Goal: Obtain resource: Download file/media

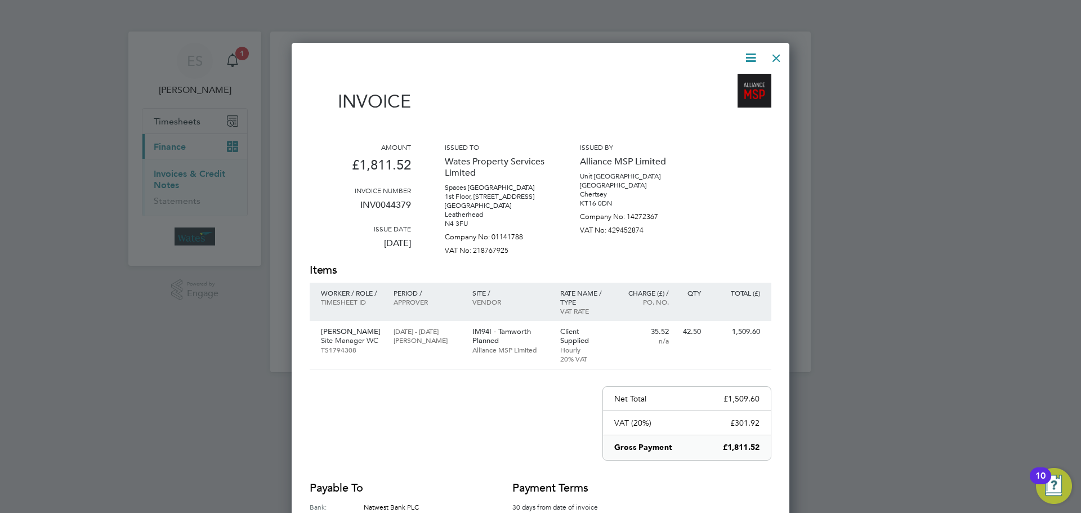
scroll to position [561, 498]
click at [770, 55] on div at bounding box center [777, 55] width 20 height 20
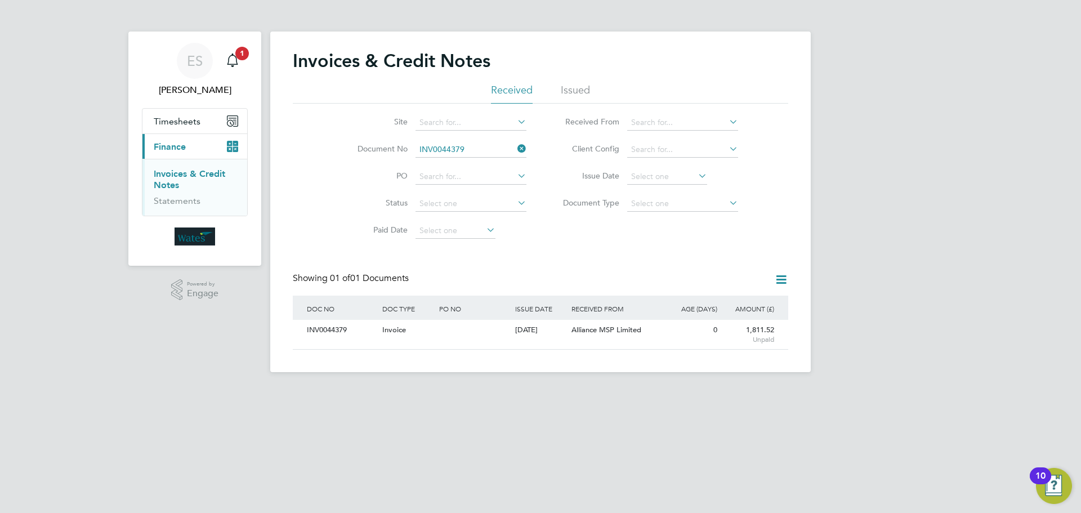
click at [515, 148] on icon at bounding box center [515, 149] width 0 height 16
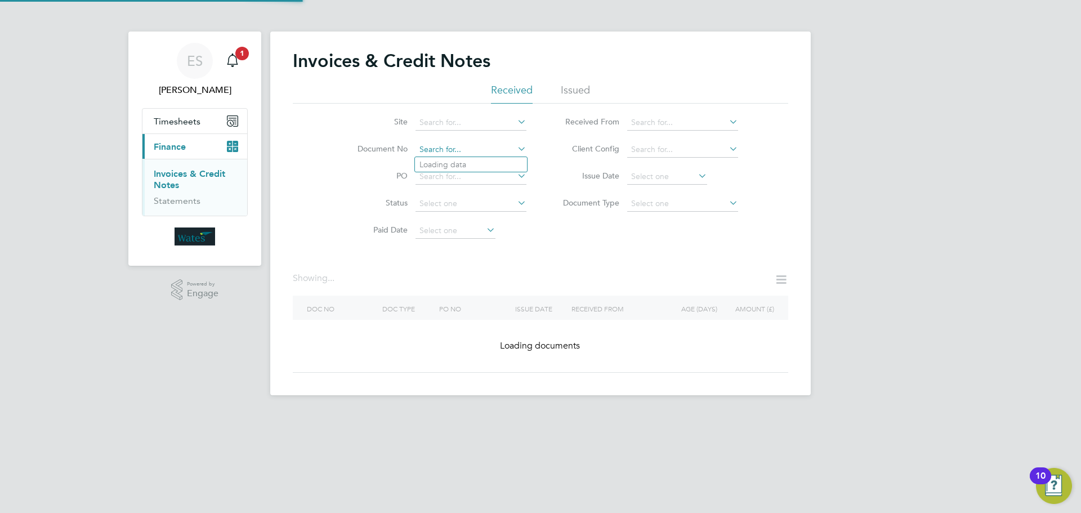
paste input "INV0044380"
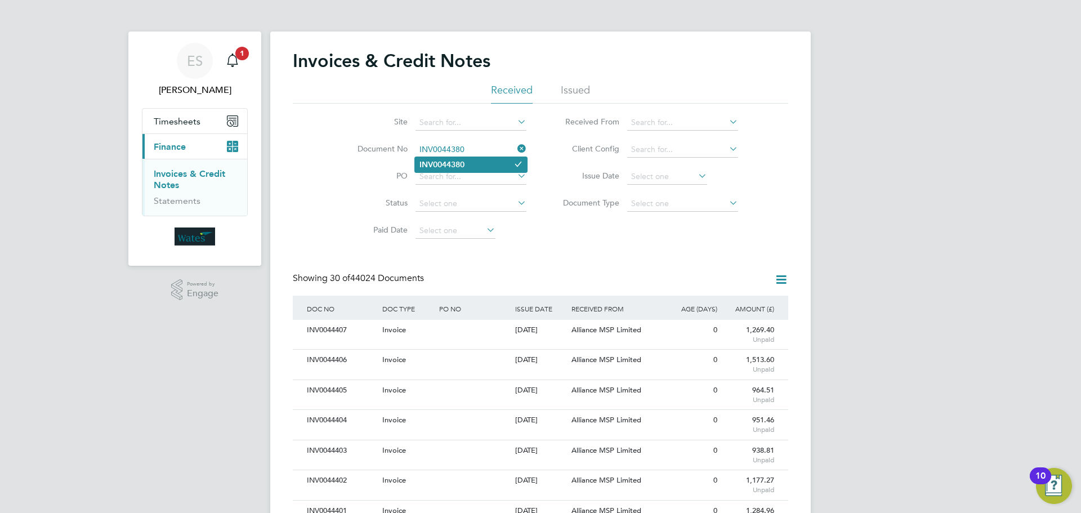
type input "INV0044380"
click at [462, 158] on li "INV0044380" at bounding box center [471, 164] width 112 height 15
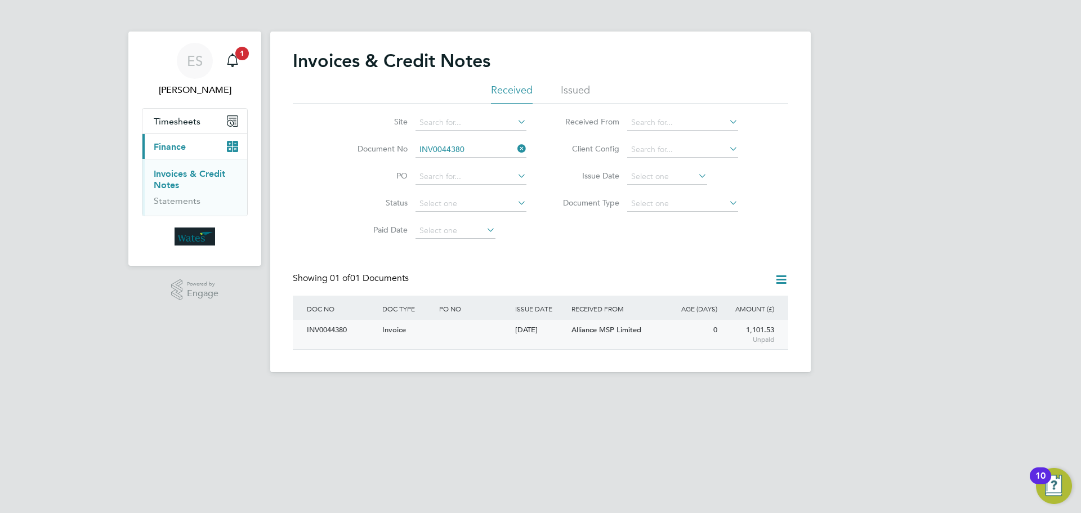
click at [346, 328] on div "INV0044380" at bounding box center [341, 330] width 75 height 21
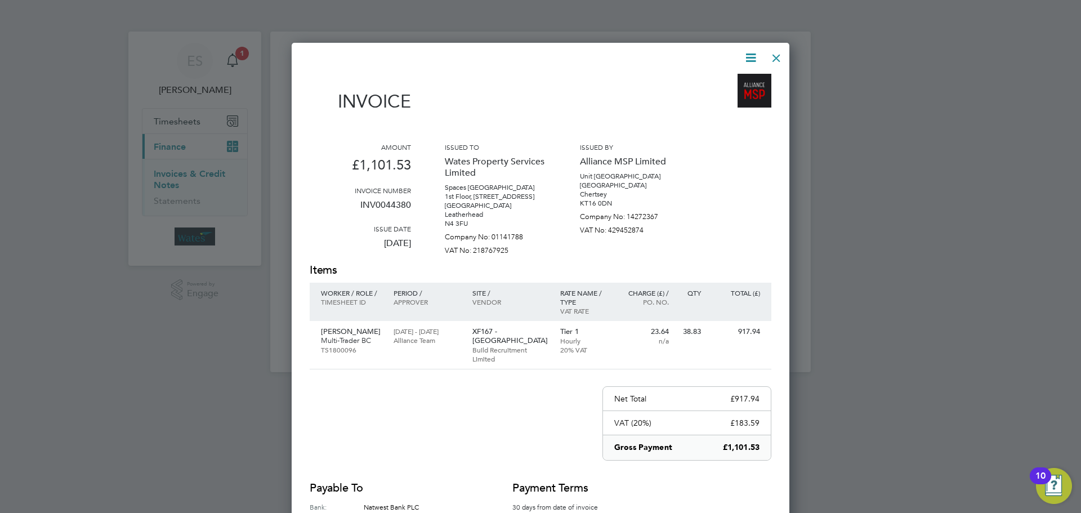
click at [747, 54] on icon at bounding box center [751, 58] width 14 height 14
click at [736, 82] on li "Download Invoice" at bounding box center [717, 85] width 78 height 16
click at [748, 59] on icon at bounding box center [751, 58] width 14 height 14
click at [709, 94] on li "View timesheet" at bounding box center [717, 100] width 78 height 16
click at [784, 55] on div at bounding box center [777, 55] width 20 height 20
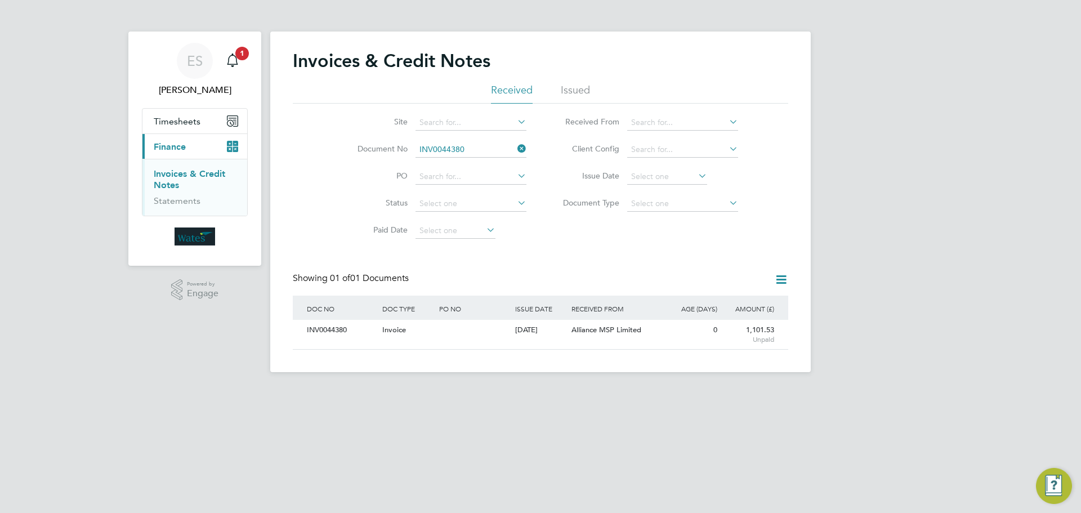
click at [515, 150] on icon at bounding box center [515, 149] width 0 height 16
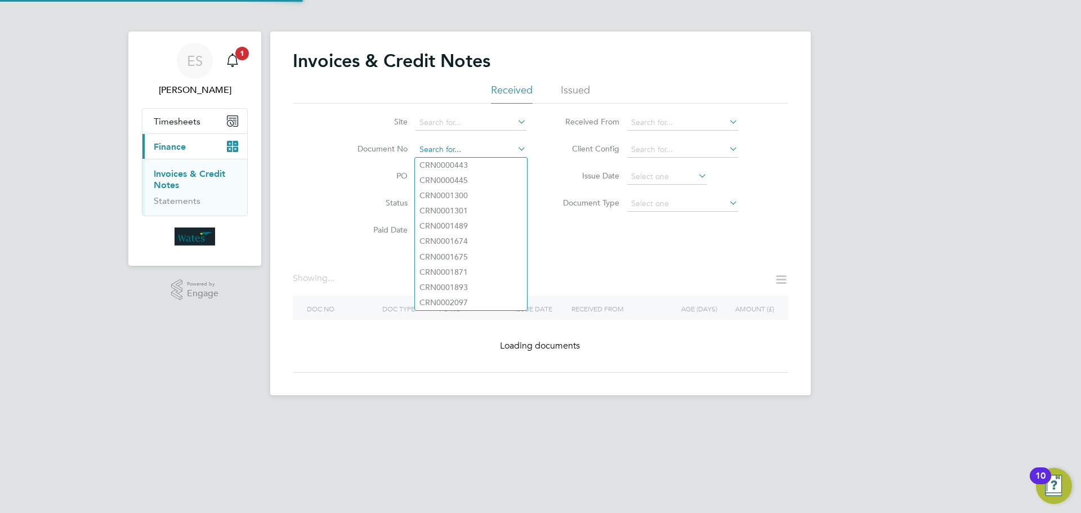
paste input "INV0044381"
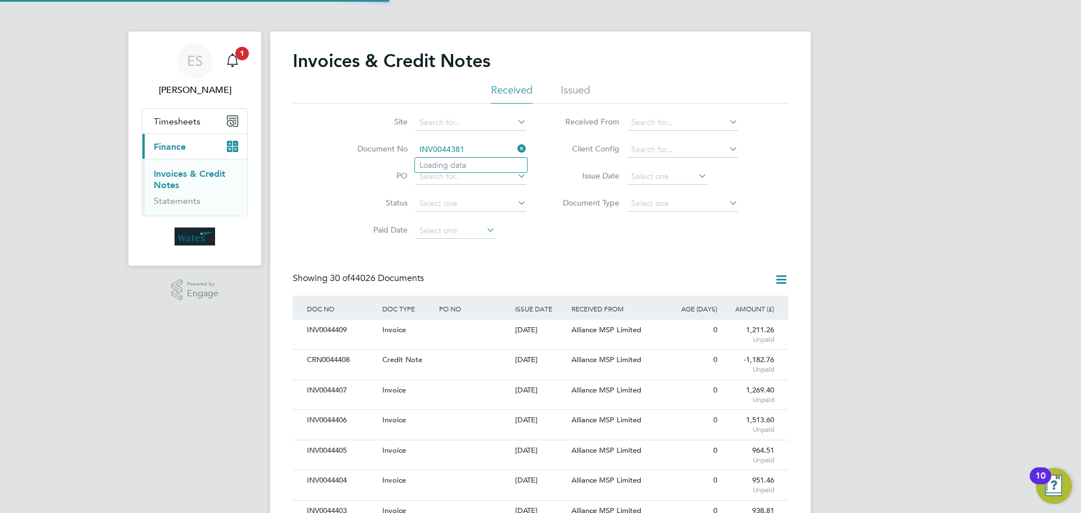
scroll to position [21, 77]
type input "INV0044381"
click at [459, 165] on b "INV0044381" at bounding box center [442, 166] width 45 height 10
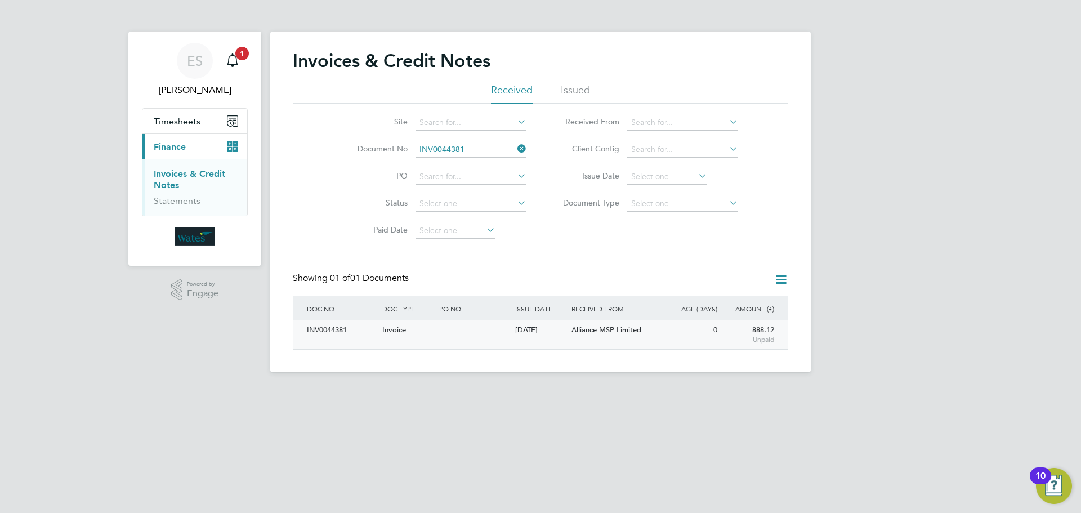
click at [327, 324] on div "INV0044381" at bounding box center [341, 330] width 75 height 21
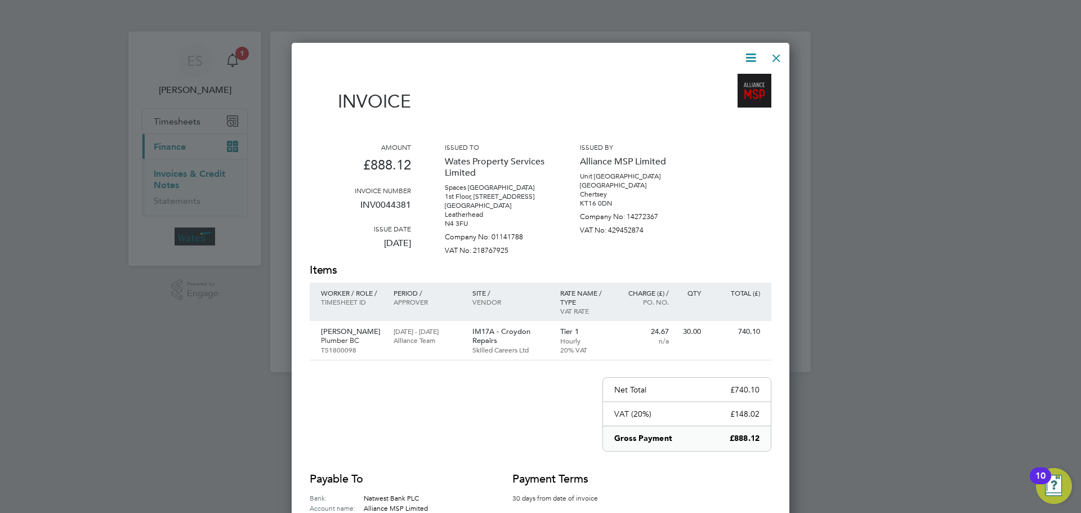
click at [749, 63] on icon at bounding box center [751, 58] width 14 height 14
click at [738, 77] on li "Download Invoice" at bounding box center [717, 85] width 78 height 16
click at [744, 59] on icon at bounding box center [751, 58] width 14 height 14
click at [716, 97] on li "View timesheet" at bounding box center [717, 100] width 78 height 16
click at [774, 55] on div at bounding box center [777, 55] width 20 height 20
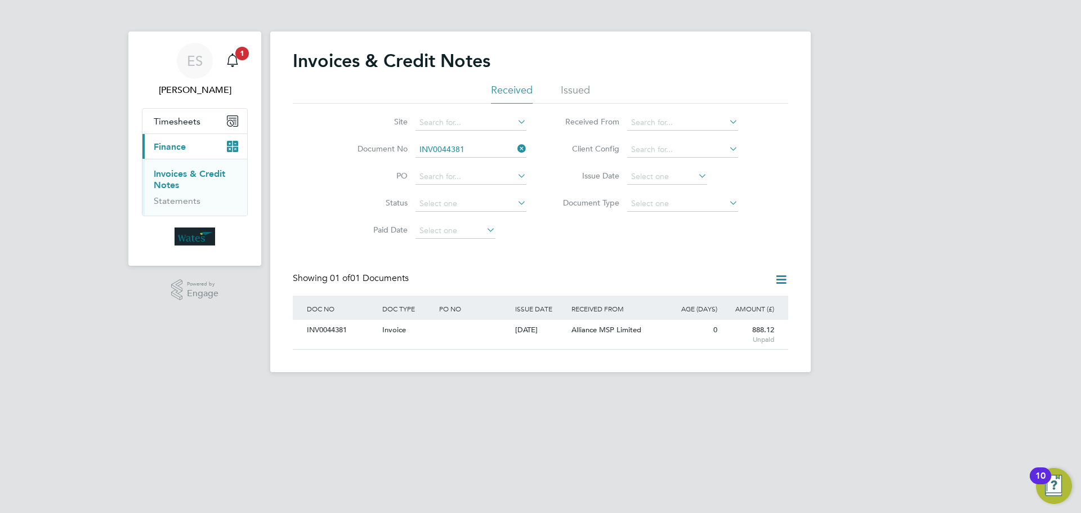
click at [515, 146] on icon at bounding box center [515, 149] width 0 height 16
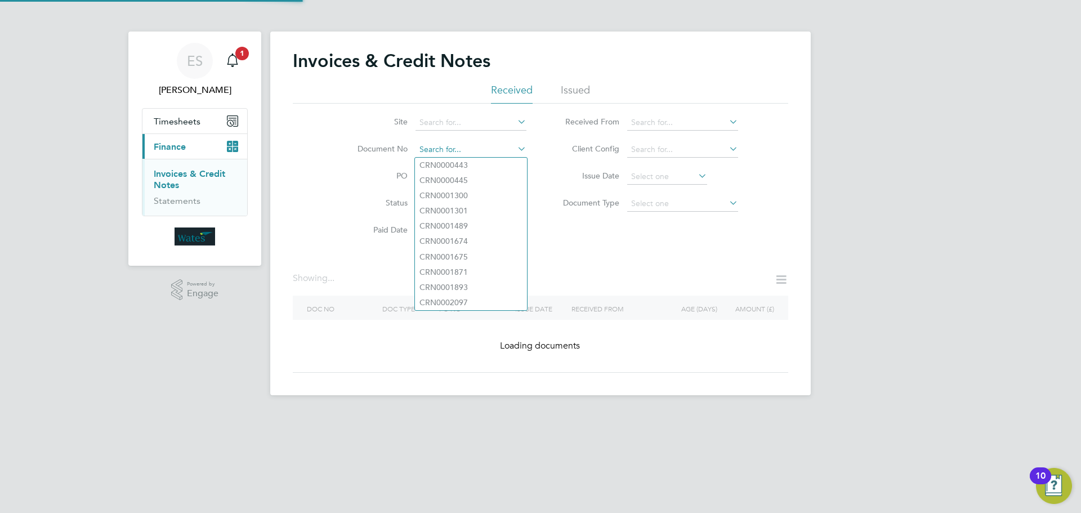
paste input "INV0044382"
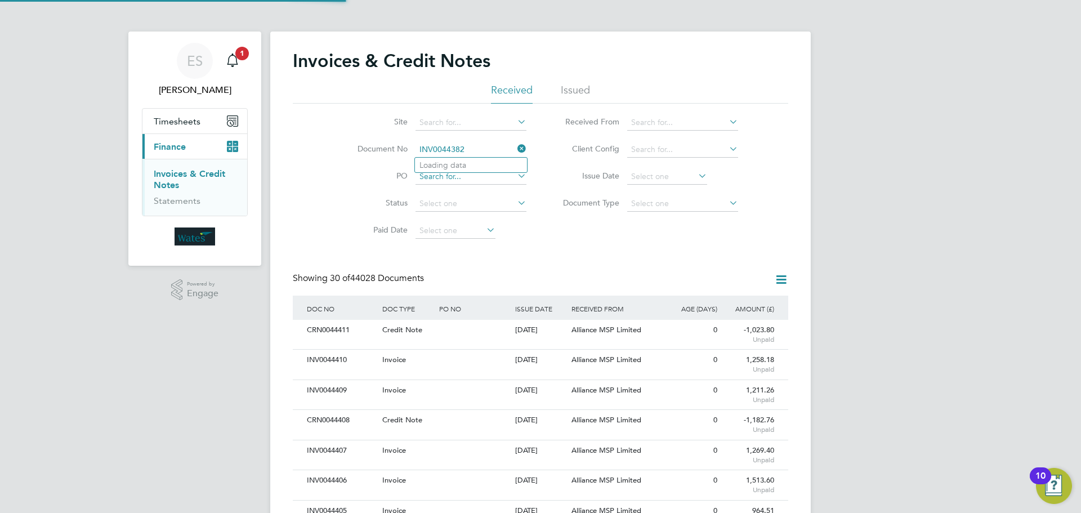
scroll to position [21, 77]
type input "INV0044382"
click at [480, 162] on li "INV0044382" at bounding box center [471, 165] width 112 height 15
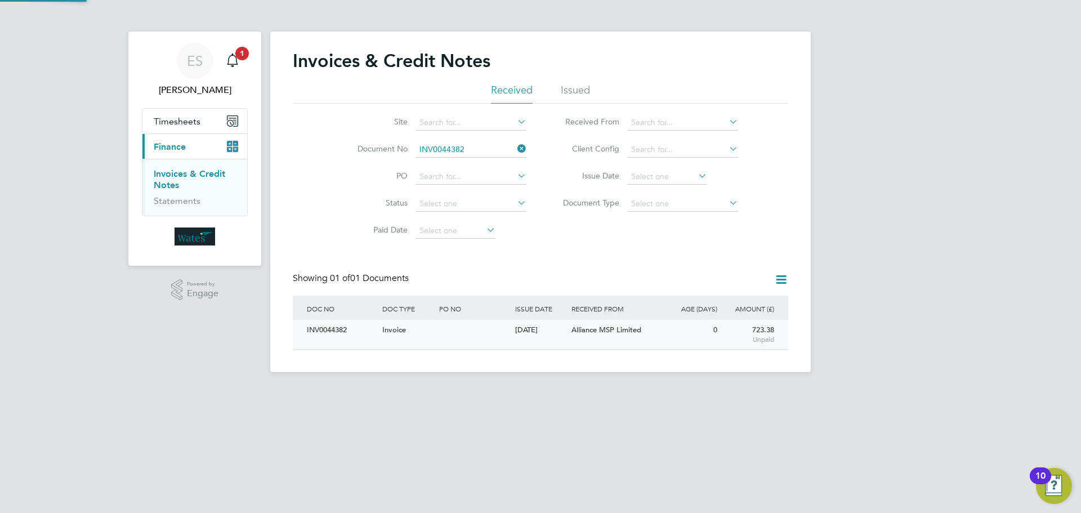
click at [318, 329] on div "INV0044382" at bounding box center [341, 330] width 75 height 21
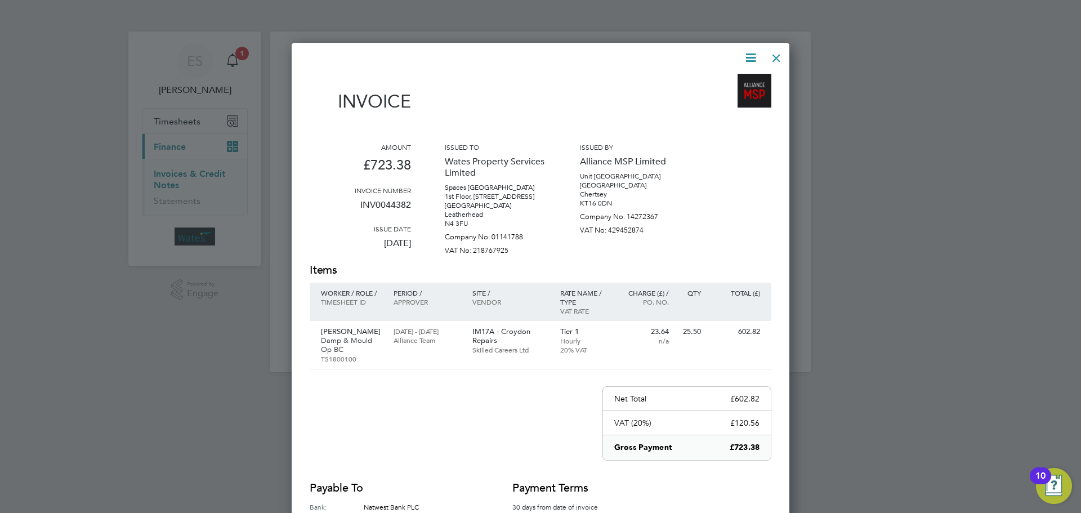
click at [744, 57] on icon at bounding box center [751, 58] width 14 height 14
click at [739, 81] on li "Download Invoice" at bounding box center [717, 85] width 78 height 16
click at [751, 52] on icon at bounding box center [751, 58] width 14 height 14
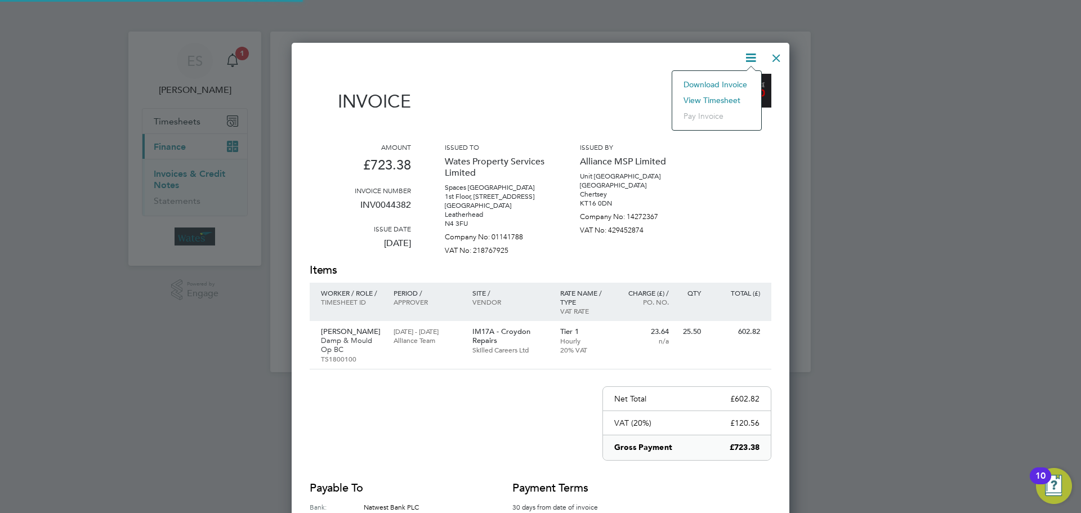
click at [703, 101] on li "View timesheet" at bounding box center [717, 100] width 78 height 16
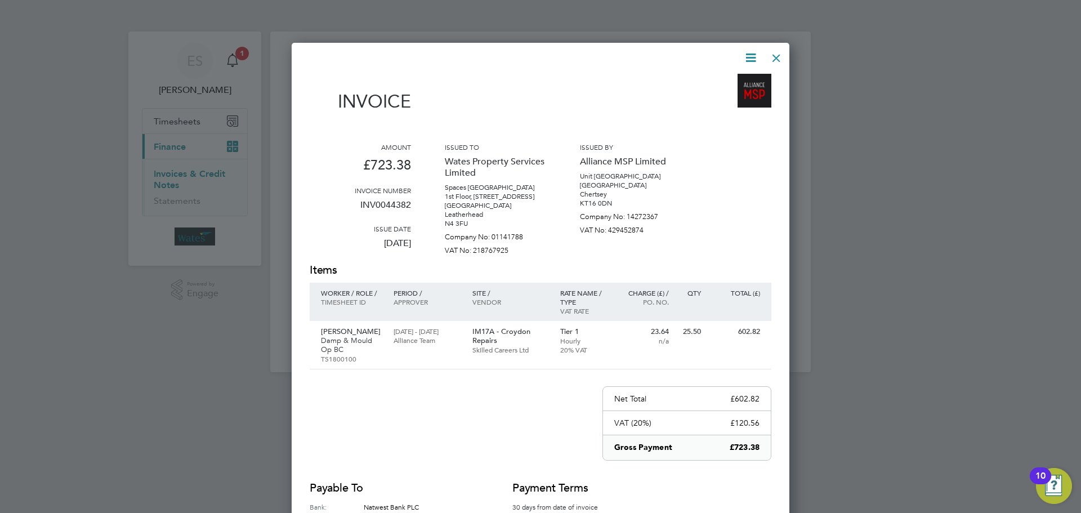
click at [774, 55] on div at bounding box center [777, 55] width 20 height 20
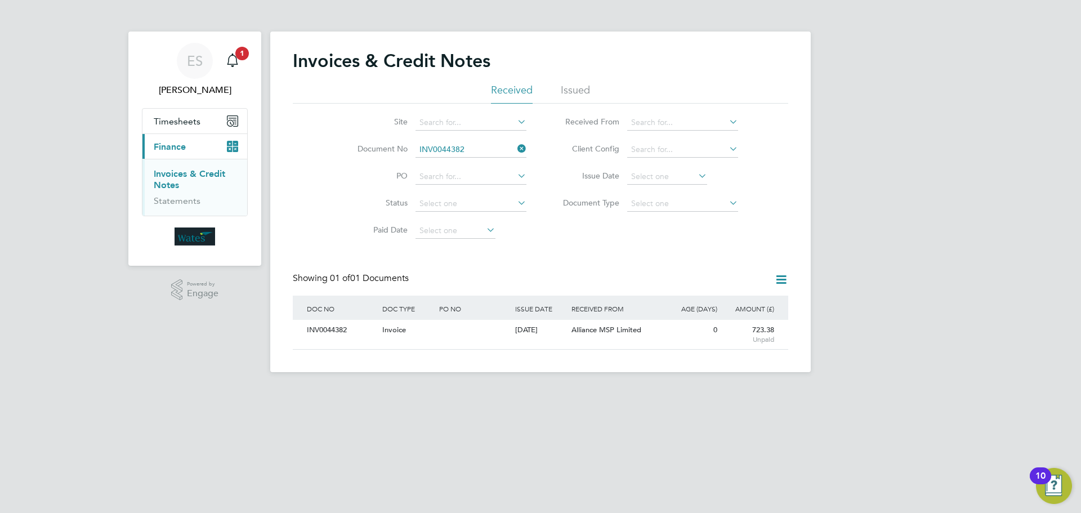
click at [515, 150] on icon at bounding box center [515, 149] width 0 height 16
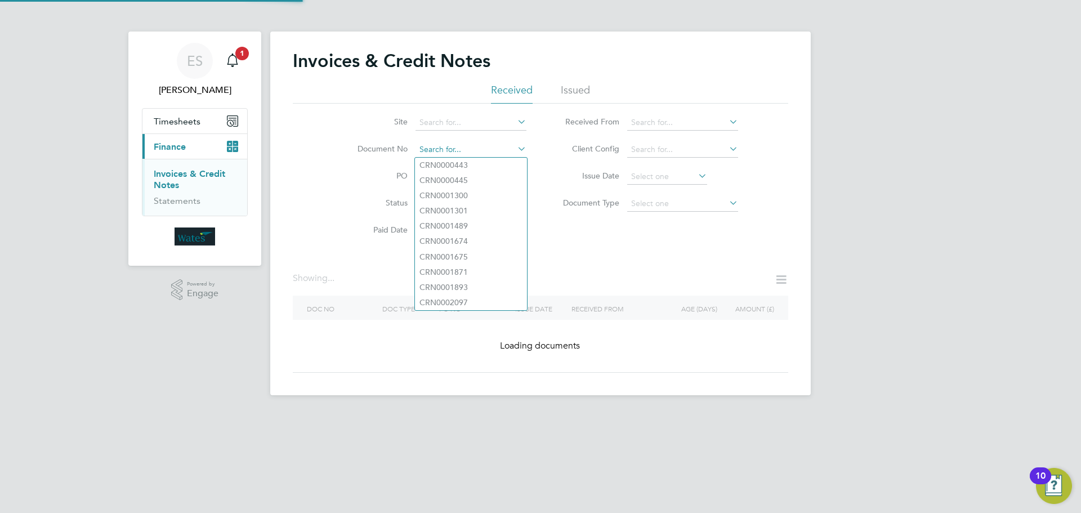
paste input "INV0044384"
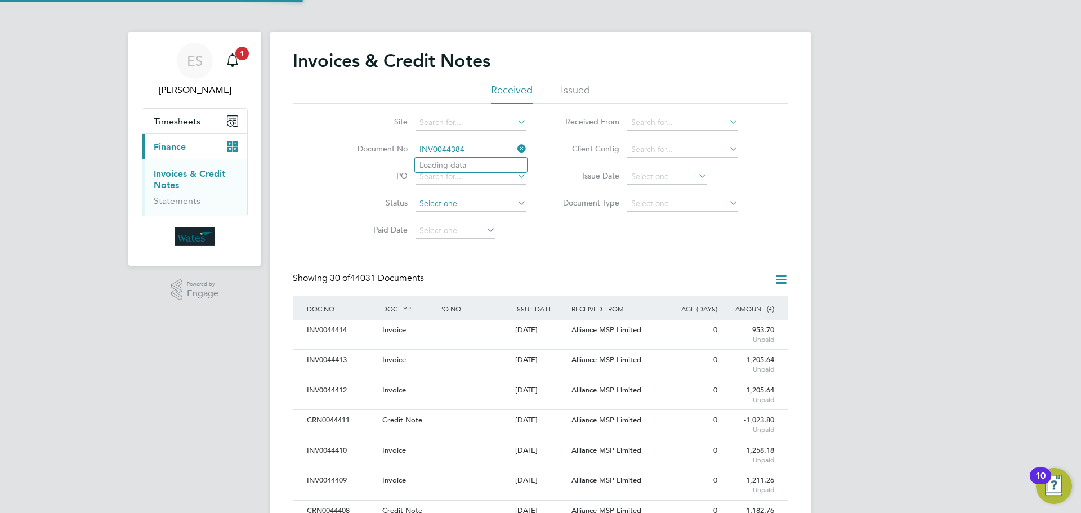
scroll to position [21, 77]
type input "INV0044384"
click at [479, 166] on li "INV0044384" at bounding box center [471, 165] width 112 height 15
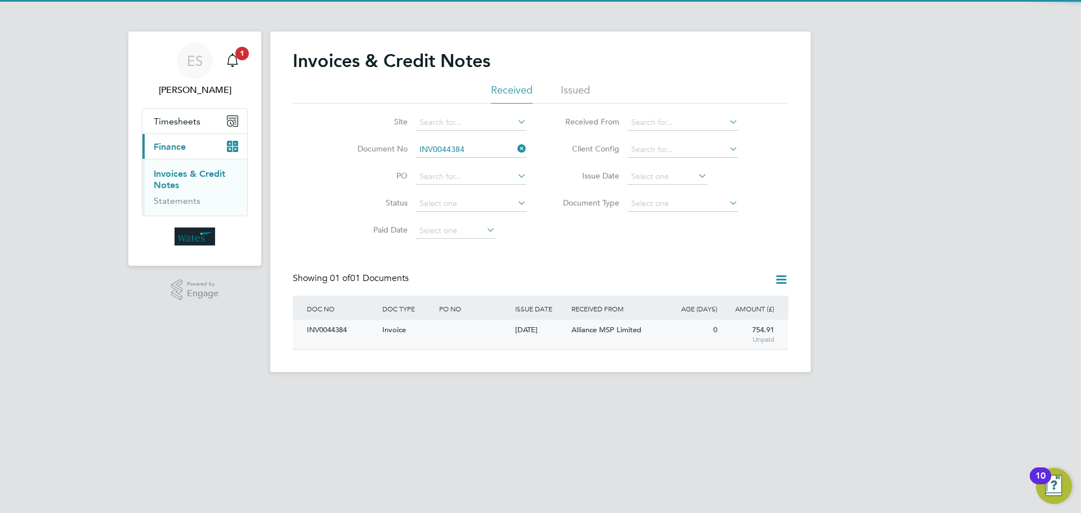
click at [323, 328] on div "INV0044384" at bounding box center [341, 330] width 75 height 21
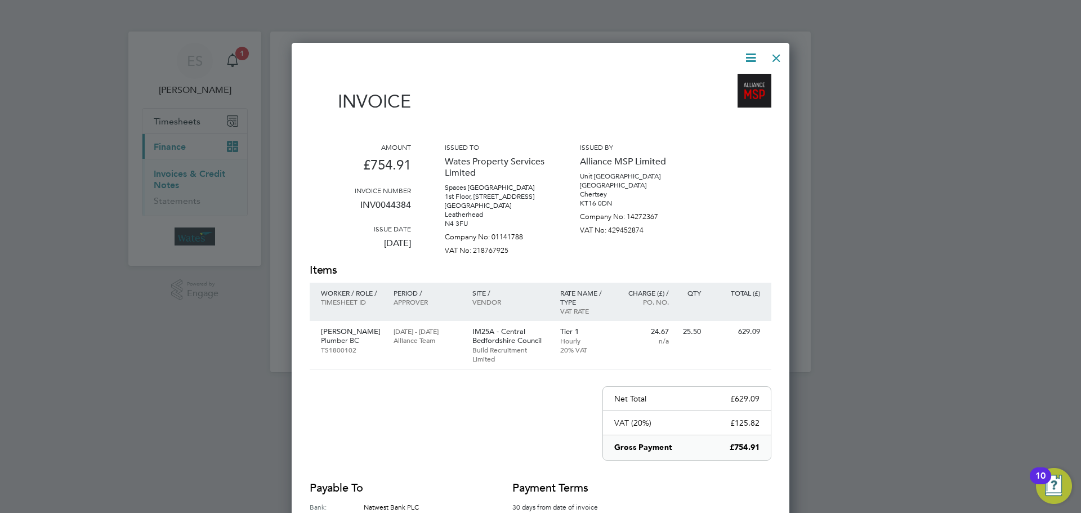
click at [752, 56] on icon at bounding box center [751, 58] width 14 height 14
click at [729, 76] on div "Download Invoice View timesheet Pay invoice" at bounding box center [717, 100] width 90 height 60
click at [749, 57] on icon at bounding box center [751, 58] width 14 height 14
click at [718, 82] on li "Download Invoice" at bounding box center [717, 85] width 78 height 16
drag, startPoint x: 754, startPoint y: 56, endPoint x: 746, endPoint y: 61, distance: 9.4
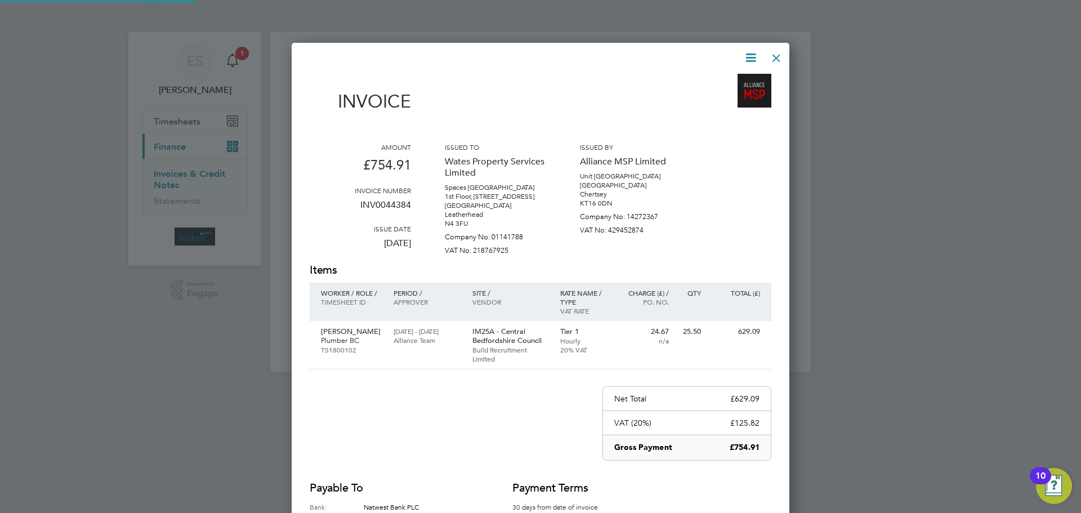
click at [754, 56] on icon at bounding box center [751, 58] width 14 height 14
click at [711, 97] on li "View timesheet" at bounding box center [717, 100] width 78 height 16
click at [782, 51] on div at bounding box center [777, 55] width 20 height 20
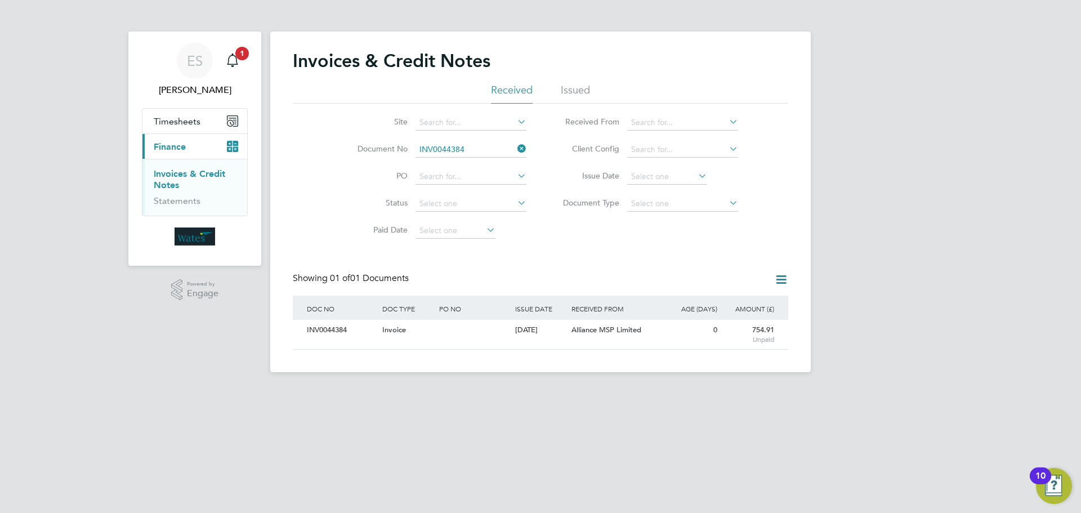
click at [515, 148] on icon at bounding box center [515, 149] width 0 height 16
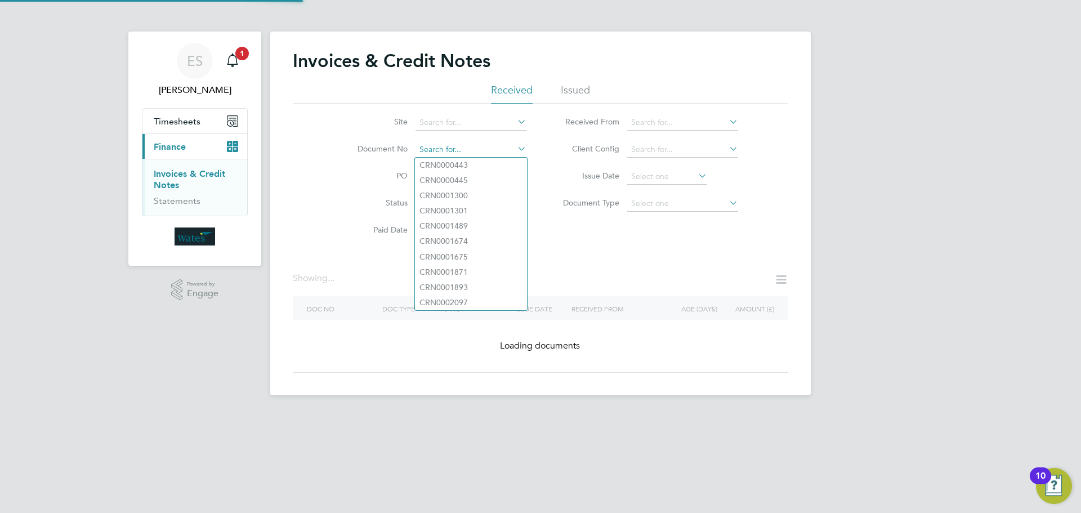
paste input "INV0044385"
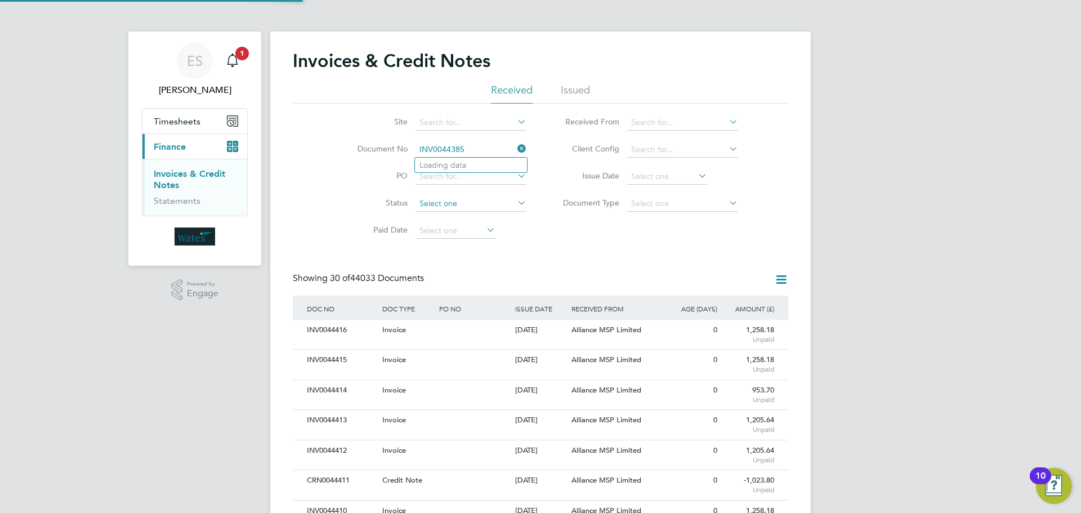
scroll to position [21, 95]
type input "INV0044385"
click at [475, 165] on li "INV0044385" at bounding box center [471, 165] width 112 height 15
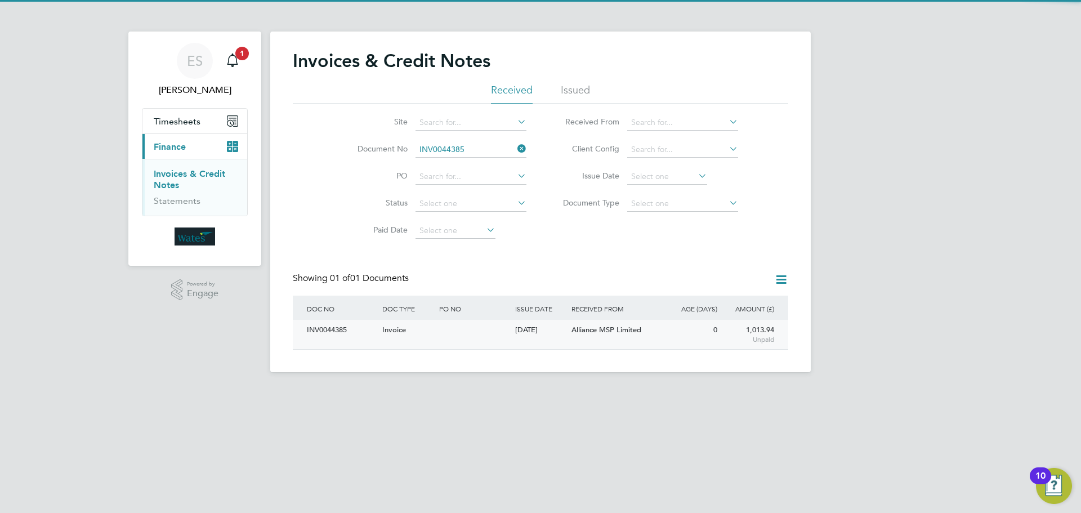
click at [331, 323] on div "INV0044385" at bounding box center [341, 330] width 75 height 21
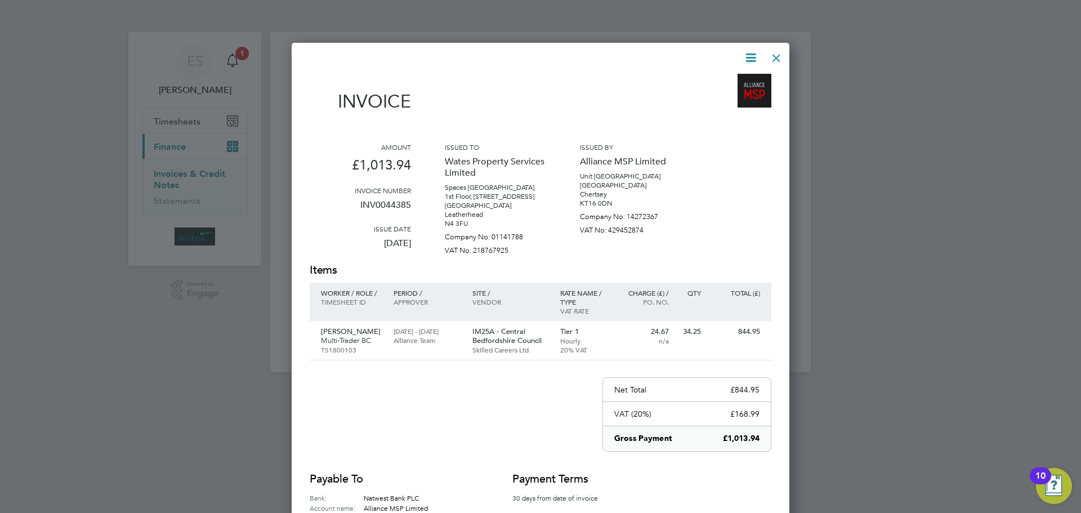
click at [748, 57] on icon at bounding box center [751, 58] width 14 height 14
click at [719, 82] on li "Download Invoice" at bounding box center [717, 85] width 78 height 16
drag, startPoint x: 752, startPoint y: 56, endPoint x: 727, endPoint y: 84, distance: 38.3
click at [752, 56] on icon at bounding box center [751, 58] width 14 height 14
click at [720, 96] on li "View timesheet" at bounding box center [717, 100] width 78 height 16
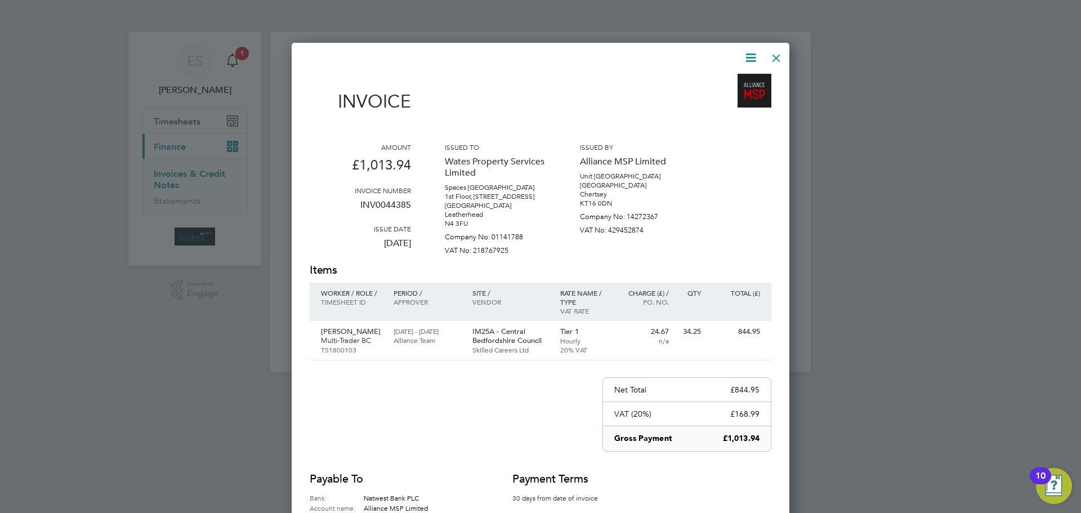
click at [769, 56] on div at bounding box center [777, 55] width 20 height 20
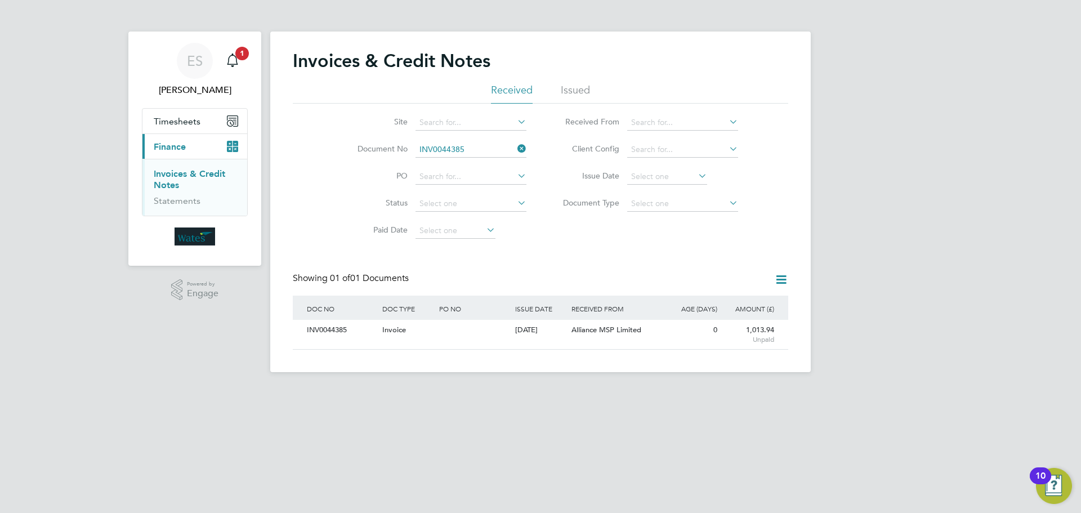
click at [515, 148] on icon at bounding box center [515, 149] width 0 height 16
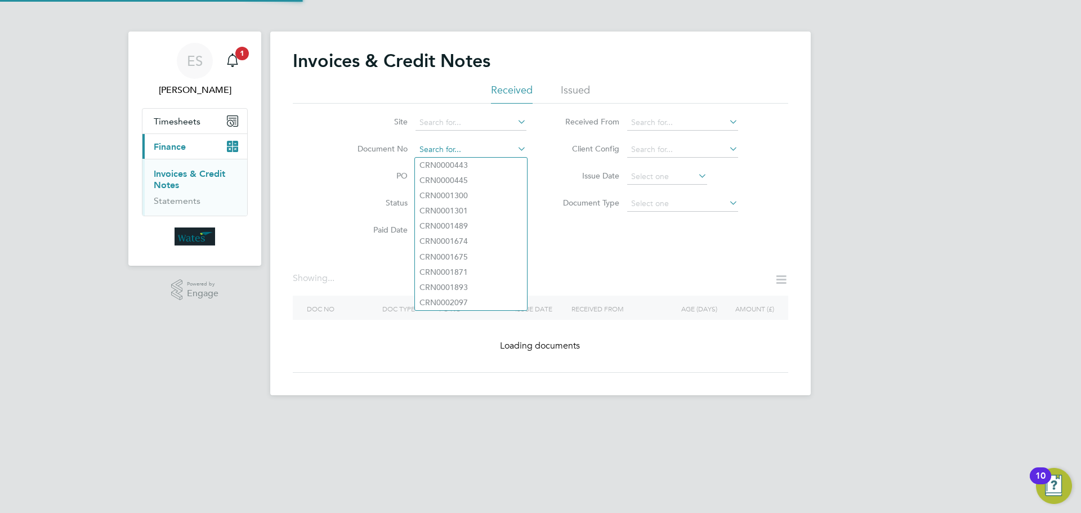
paste input "INV0044386"
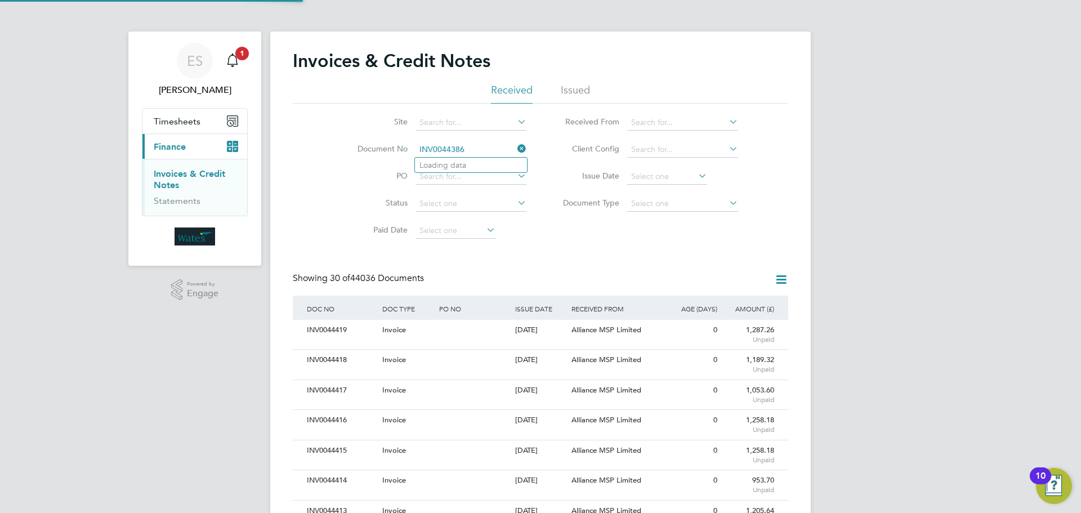
scroll to position [21, 95]
type input "INV0044386"
click at [456, 168] on b "INV0044386" at bounding box center [442, 166] width 45 height 10
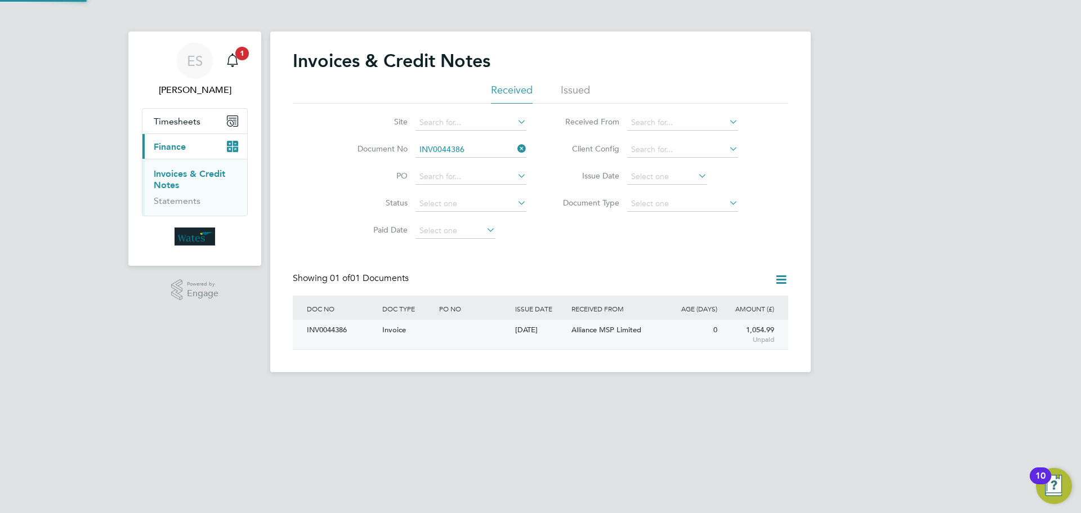
click at [330, 326] on div "INV0044386" at bounding box center [341, 330] width 75 height 21
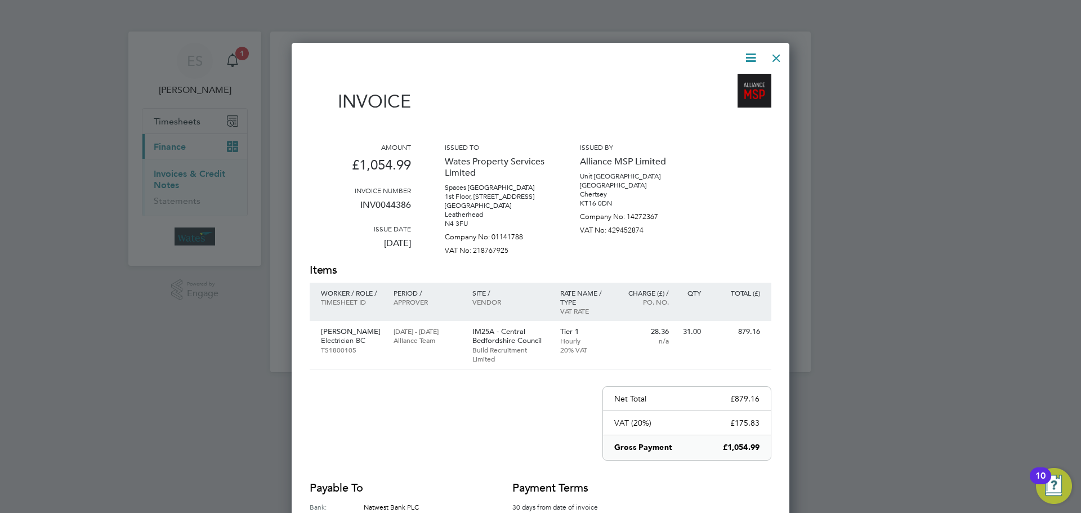
click at [752, 57] on icon at bounding box center [751, 58] width 14 height 14
click at [741, 83] on li "Download Invoice" at bounding box center [717, 85] width 78 height 16
click at [751, 55] on icon at bounding box center [751, 58] width 14 height 14
click at [723, 95] on li "View timesheet" at bounding box center [717, 100] width 78 height 16
click at [777, 54] on div at bounding box center [777, 55] width 20 height 20
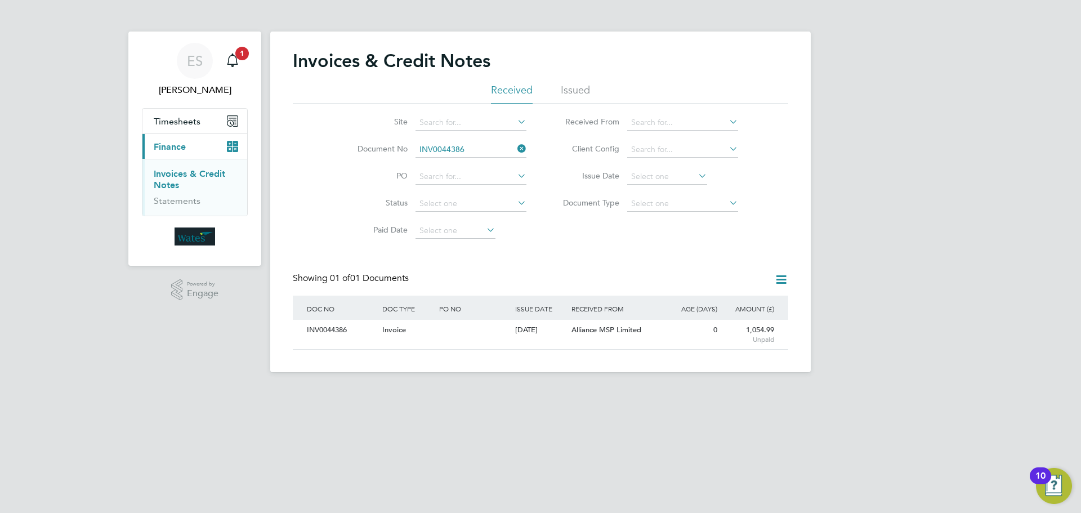
click at [515, 149] on icon at bounding box center [515, 149] width 0 height 16
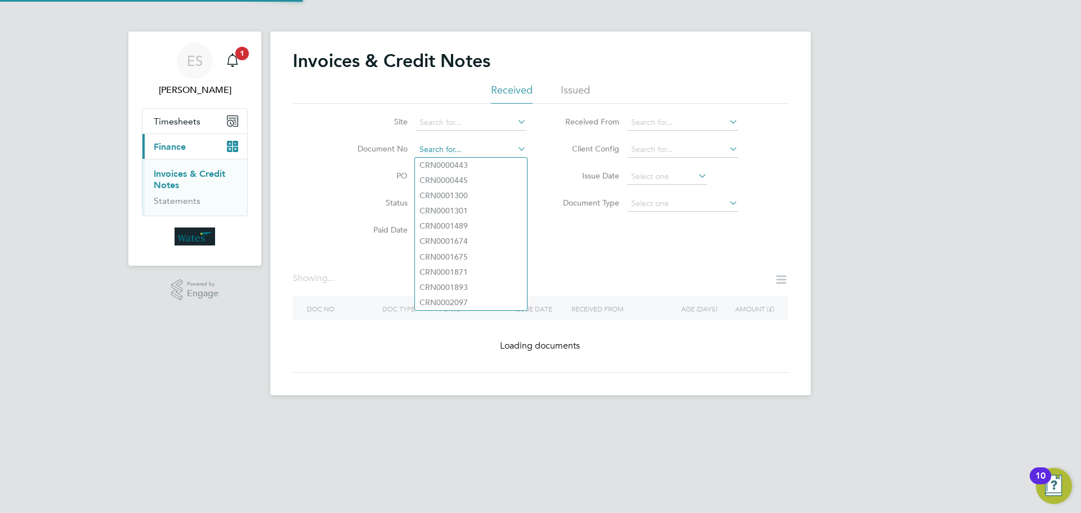
paste input "INV0044387"
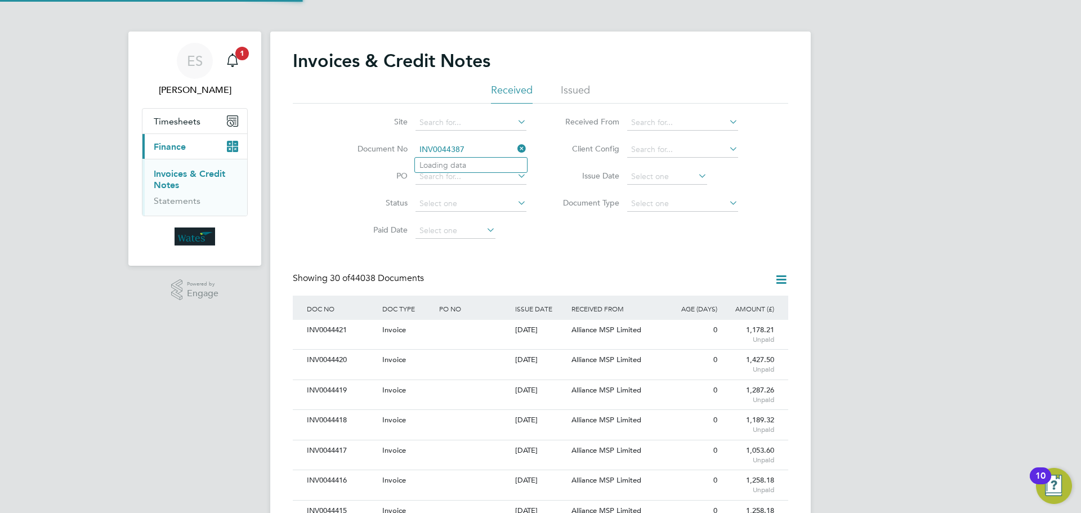
scroll to position [21, 95]
type input "INV0044387"
click at [467, 161] on li "INV0044387" at bounding box center [471, 165] width 112 height 15
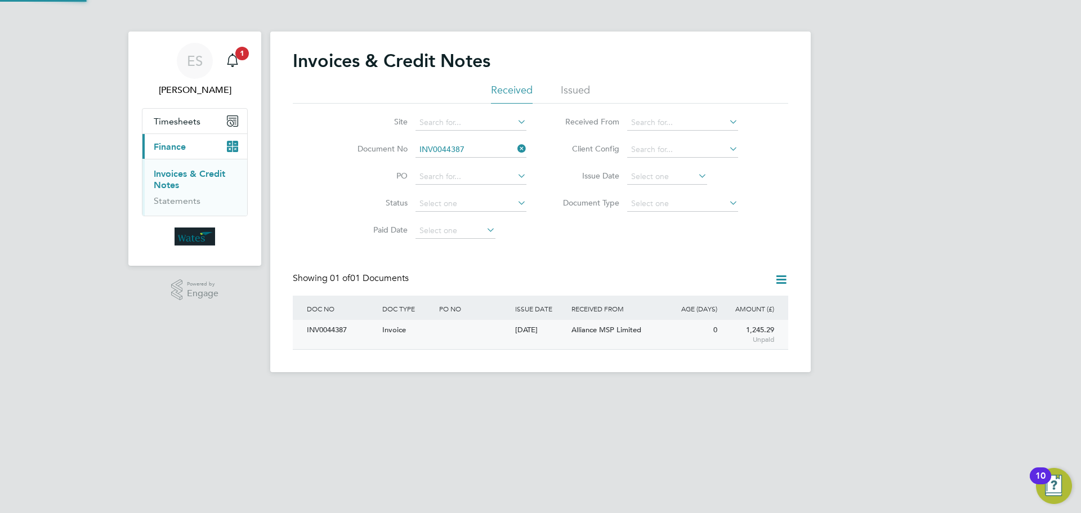
click at [322, 325] on div "INV0044387" at bounding box center [341, 330] width 75 height 21
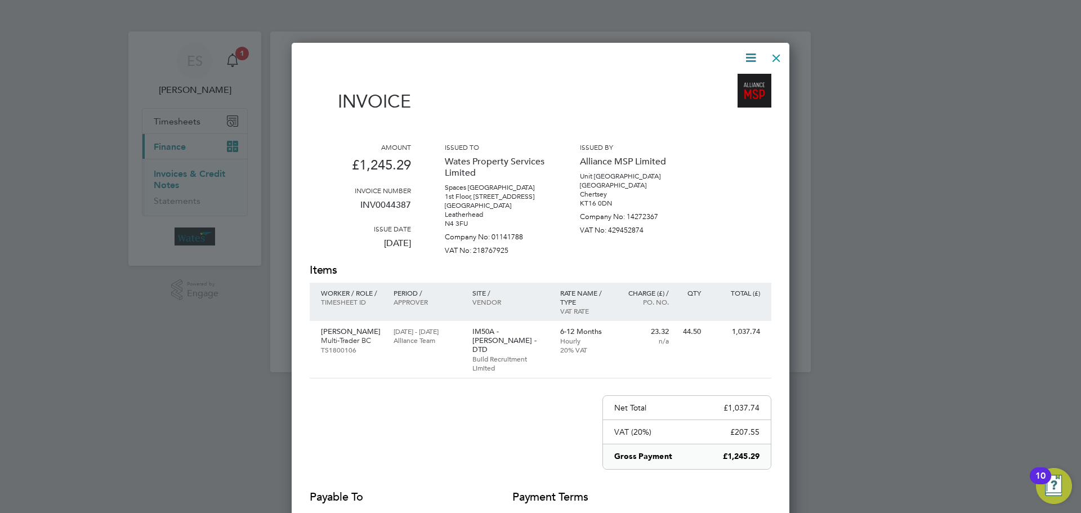
click at [749, 55] on icon at bounding box center [751, 58] width 14 height 14
click at [730, 79] on li "Download Invoice" at bounding box center [717, 85] width 78 height 16
click at [748, 57] on icon at bounding box center [751, 58] width 14 height 14
click at [716, 95] on li "View timesheet" at bounding box center [717, 100] width 78 height 16
click at [781, 56] on div at bounding box center [777, 55] width 20 height 20
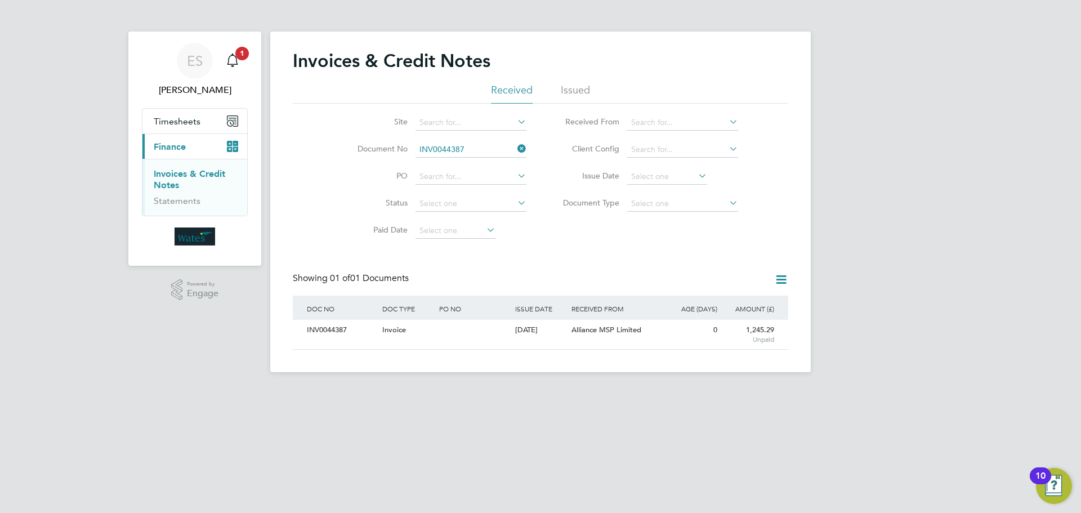
click at [515, 152] on icon at bounding box center [515, 149] width 0 height 16
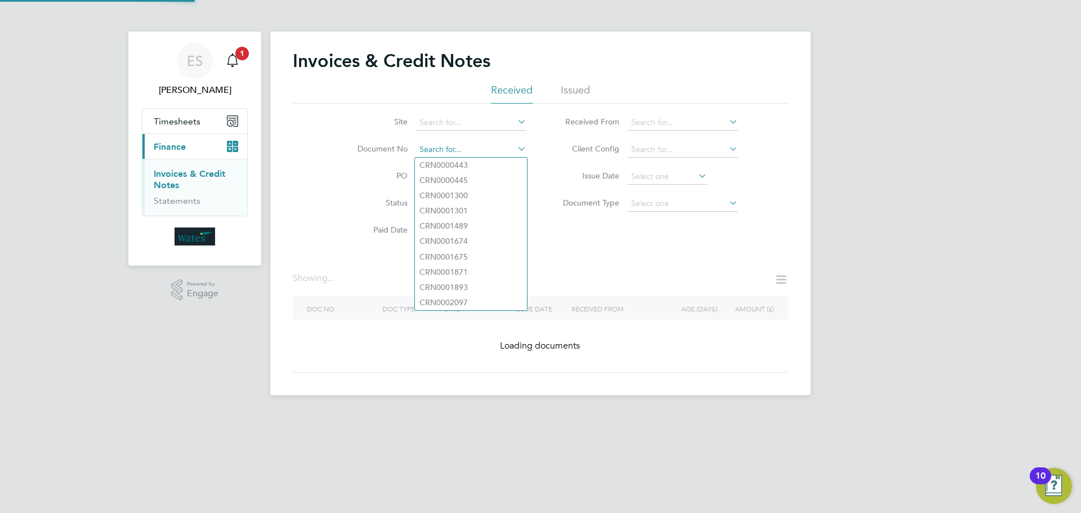
paste input "INV0044388"
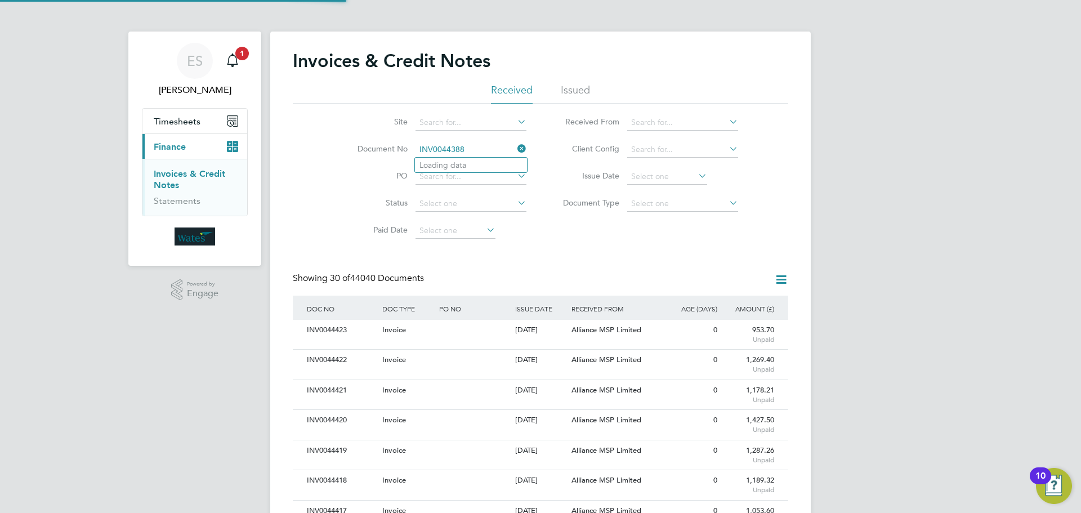
scroll to position [21, 77]
type input "INV0044388"
click at [475, 164] on li "Loading data" at bounding box center [471, 165] width 112 height 15
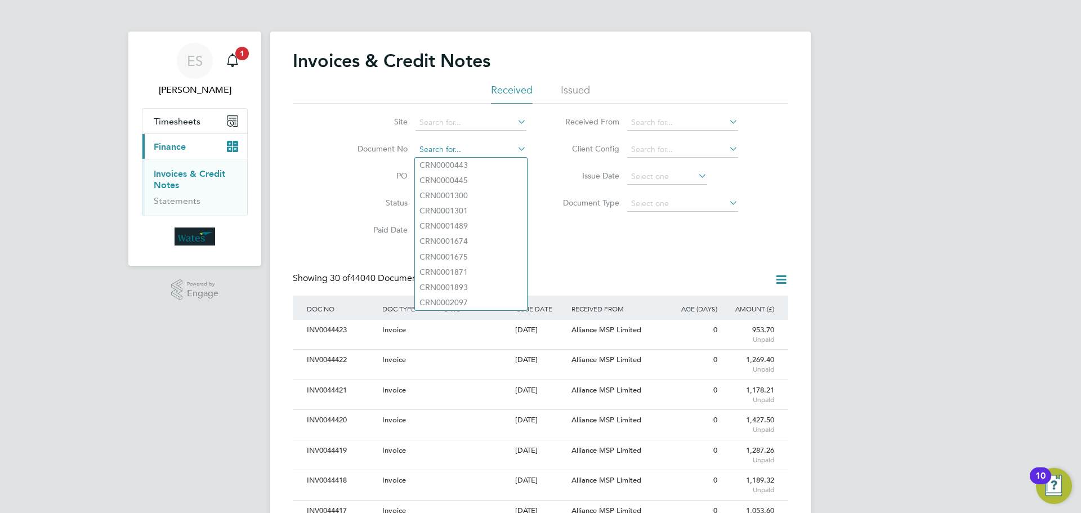
paste input "INV0044388"
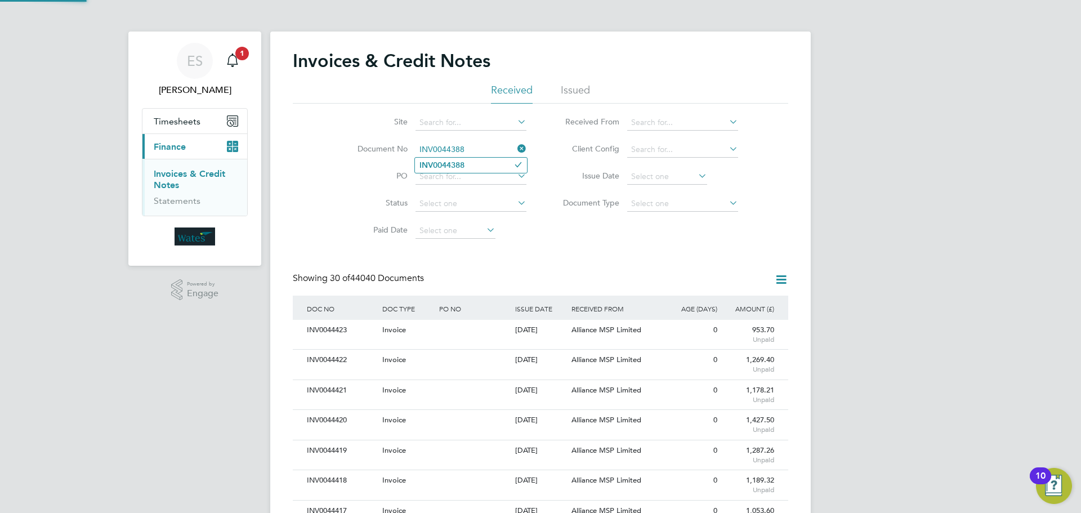
type input "INV0044388"
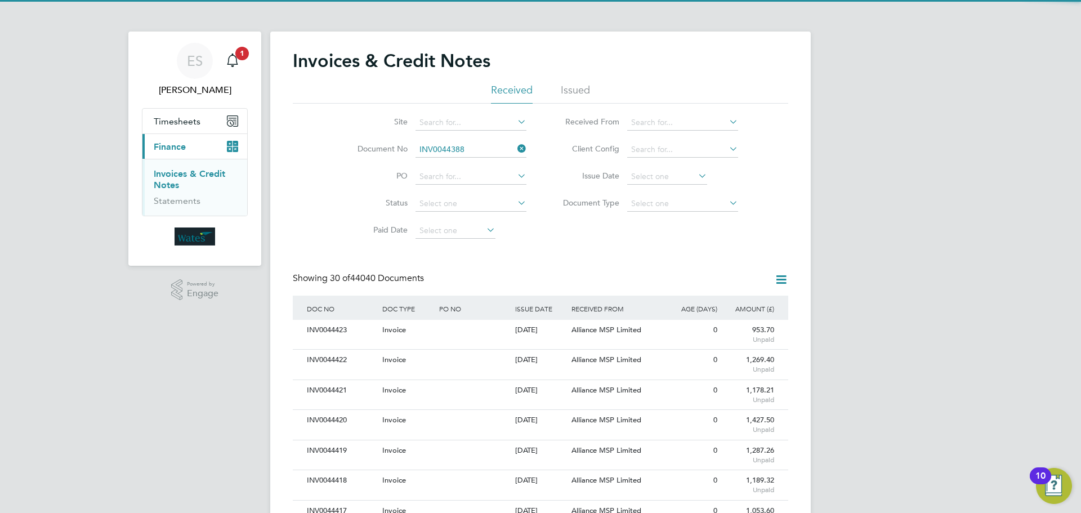
click at [486, 168] on li "INV0044388" at bounding box center [471, 165] width 112 height 15
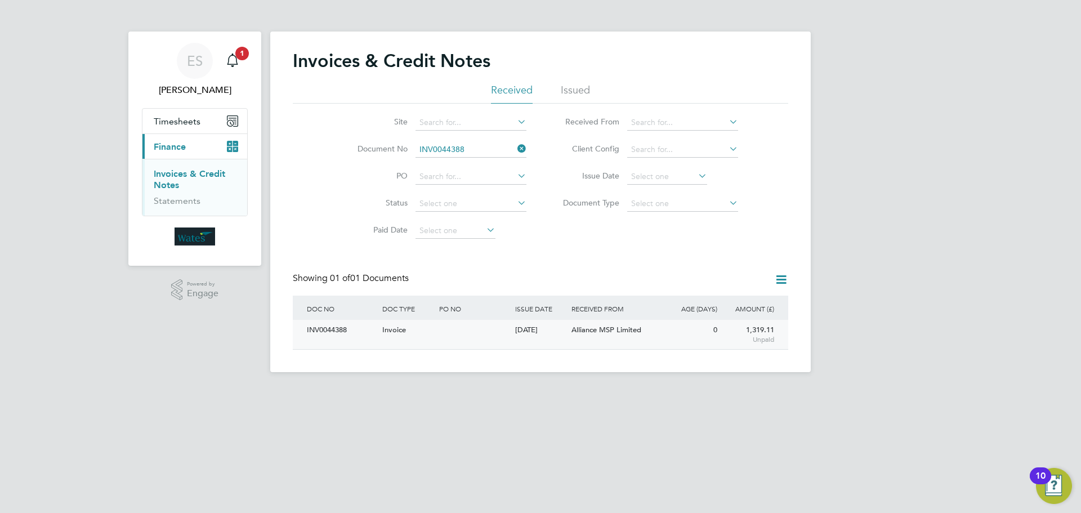
click at [332, 326] on div "INV0044388" at bounding box center [341, 330] width 75 height 21
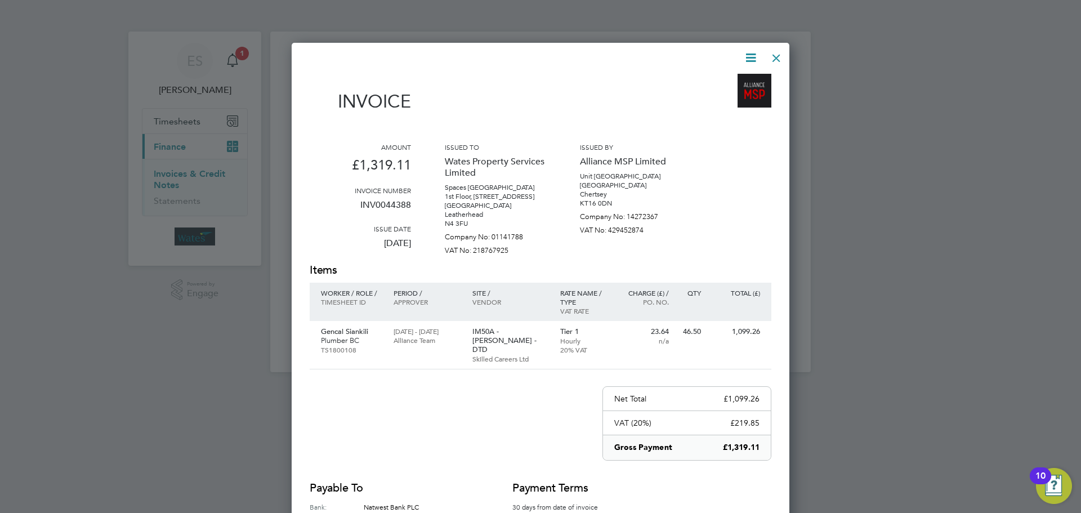
click at [746, 51] on icon at bounding box center [751, 58] width 14 height 14
click at [741, 82] on li "Download Invoice" at bounding box center [717, 85] width 78 height 16
click at [747, 57] on icon at bounding box center [751, 58] width 14 height 14
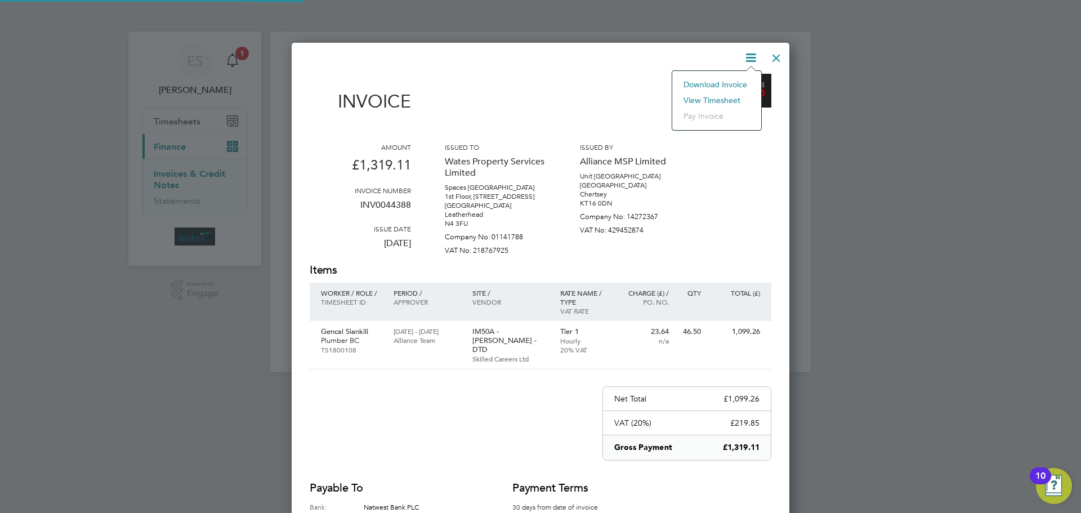
click at [733, 97] on li "View timesheet" at bounding box center [717, 100] width 78 height 16
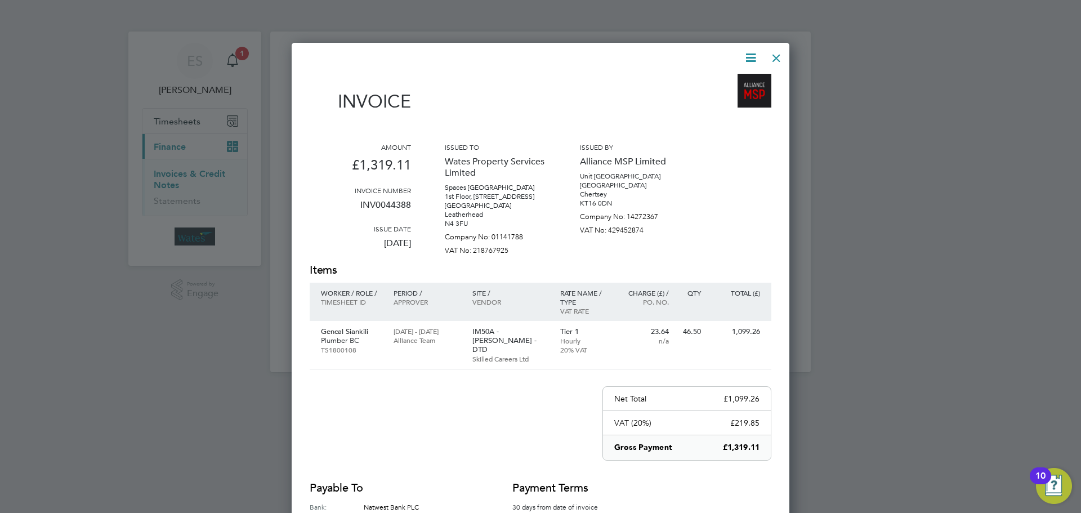
click at [779, 60] on div at bounding box center [777, 55] width 20 height 20
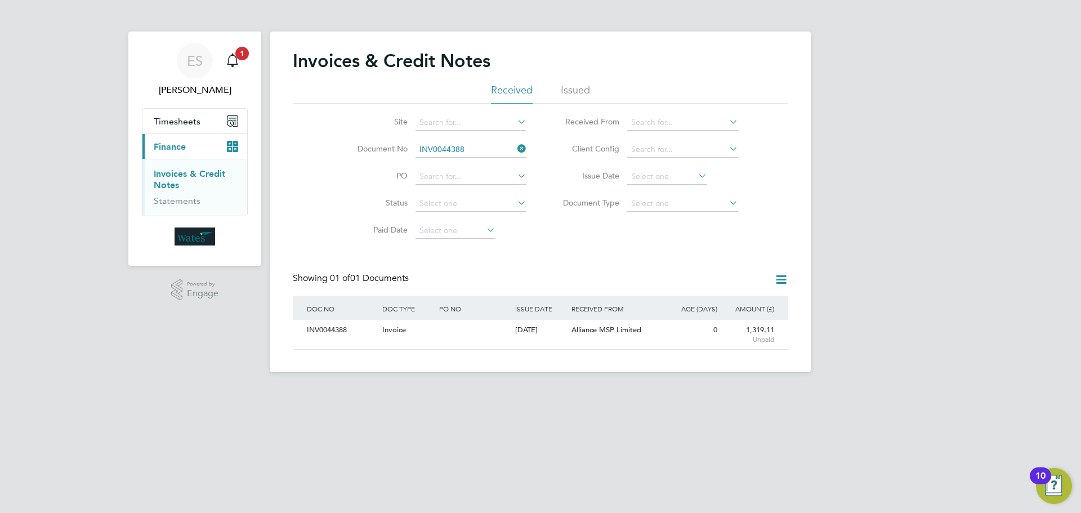
click at [515, 146] on icon at bounding box center [515, 149] width 0 height 16
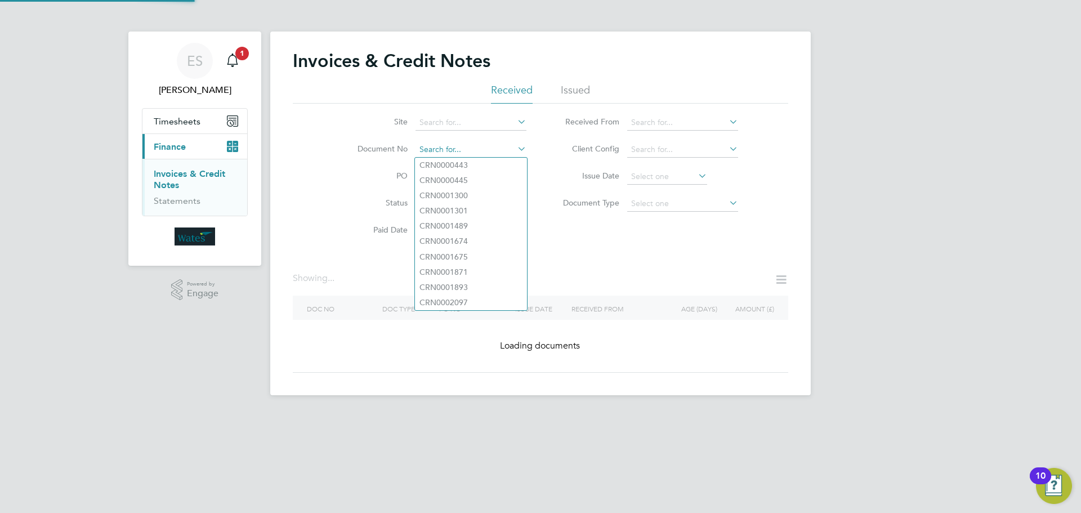
paste input "INV0044389"
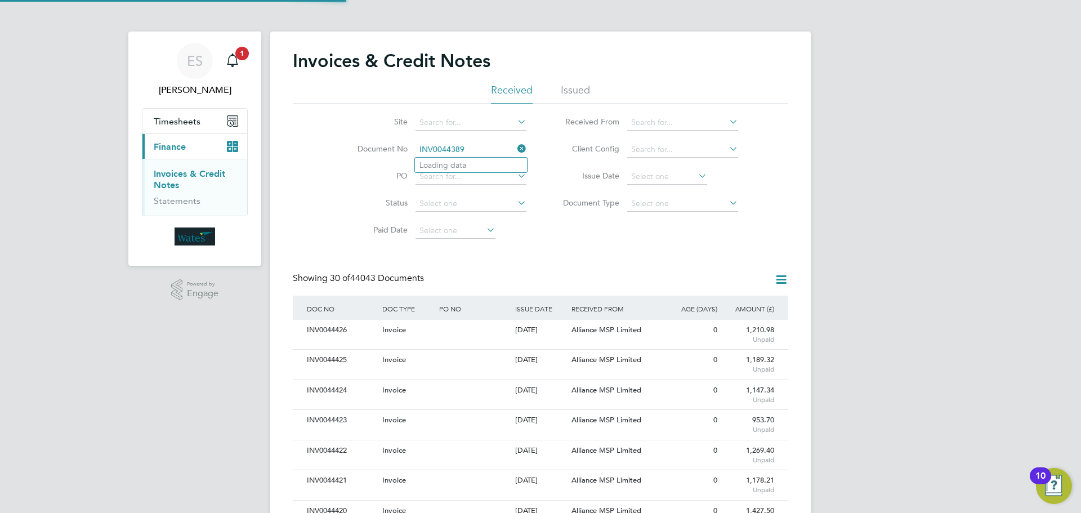
scroll to position [21, 77]
type input "INV0044389"
click at [464, 163] on b "INV0044389" at bounding box center [442, 166] width 45 height 10
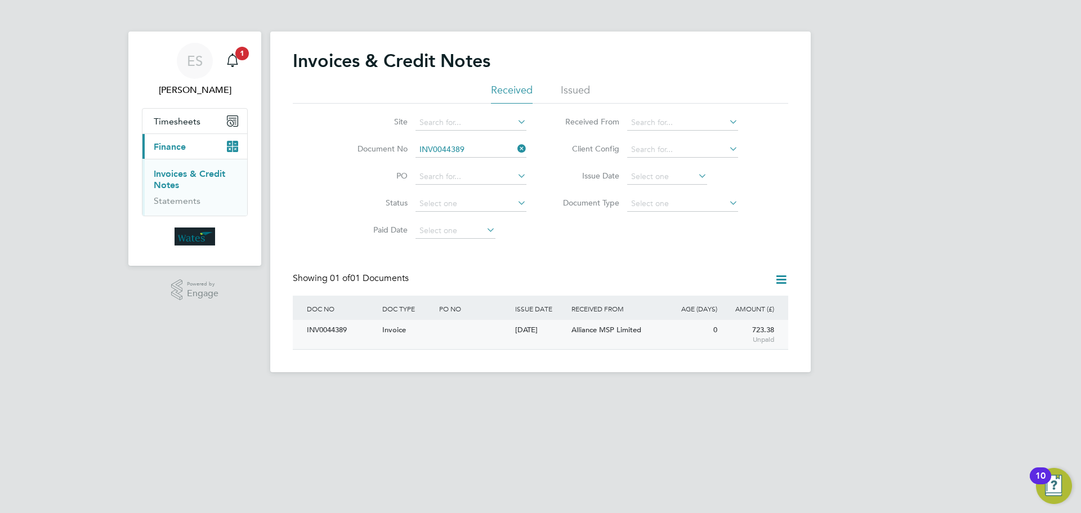
click at [354, 334] on div "INV0044389" at bounding box center [341, 330] width 75 height 21
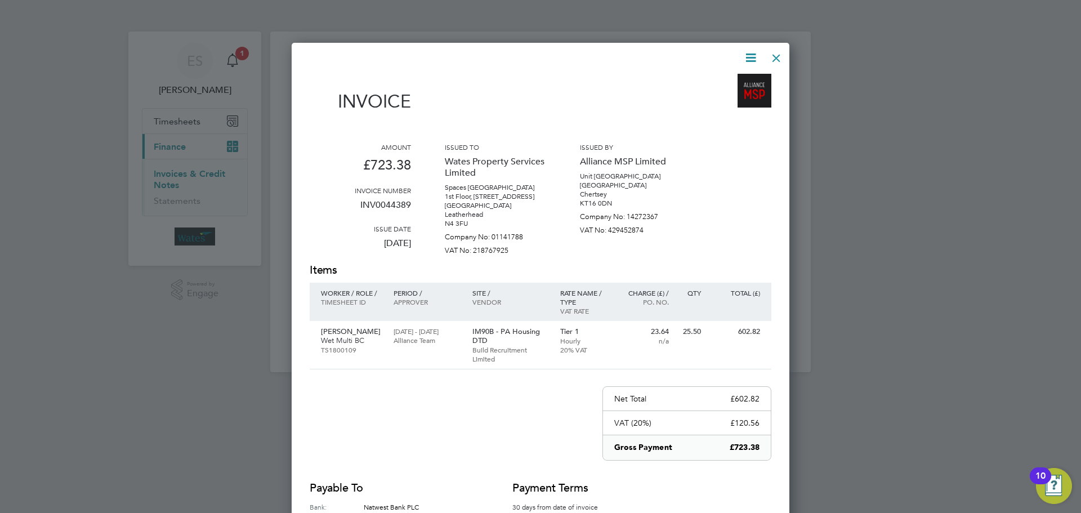
click at [755, 57] on icon at bounding box center [751, 58] width 14 height 14
click at [741, 78] on li "Download Invoice" at bounding box center [717, 85] width 78 height 16
drag, startPoint x: 748, startPoint y: 55, endPoint x: 739, endPoint y: 75, distance: 21.9
click at [748, 55] on icon at bounding box center [751, 58] width 14 height 14
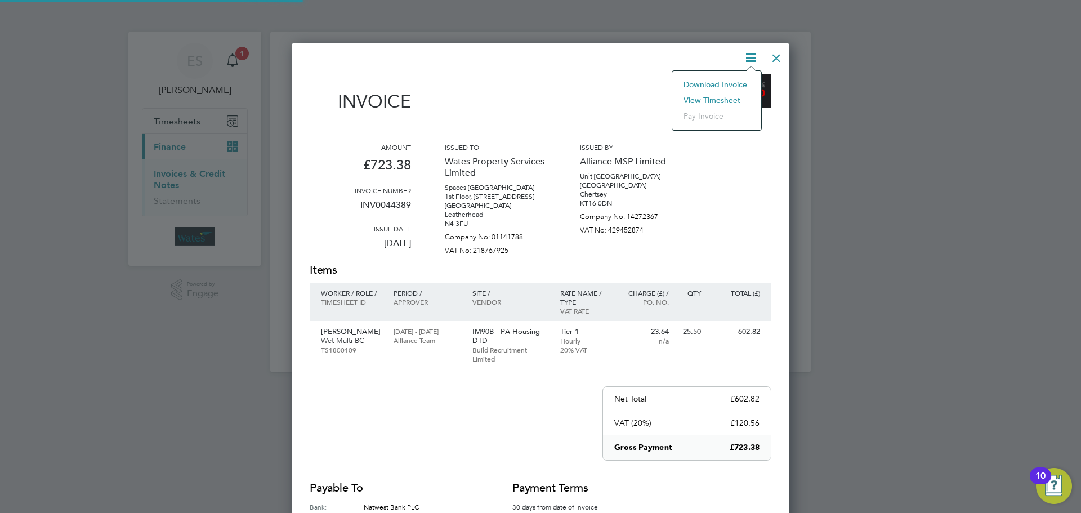
click at [728, 96] on li "View timesheet" at bounding box center [717, 100] width 78 height 16
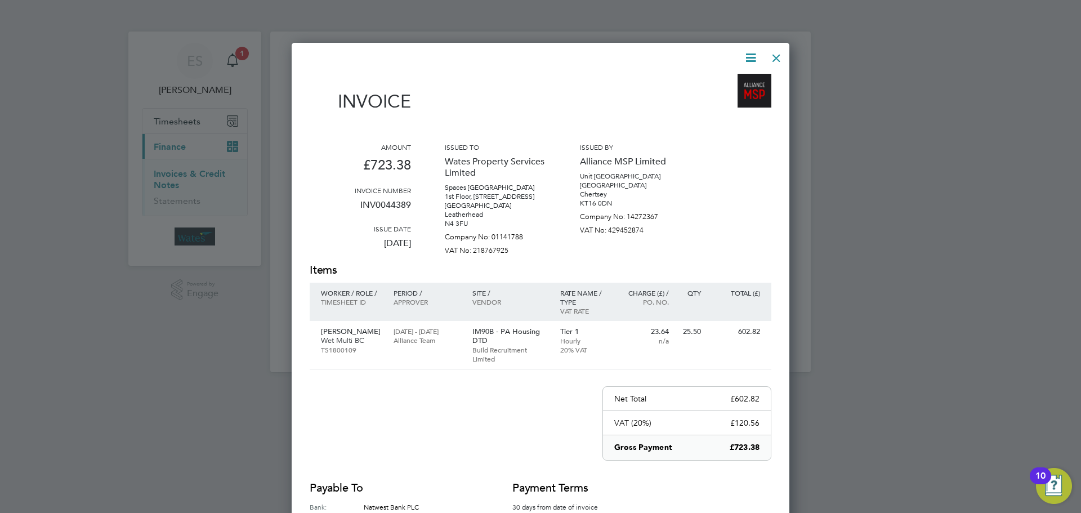
click at [771, 52] on div at bounding box center [777, 55] width 20 height 20
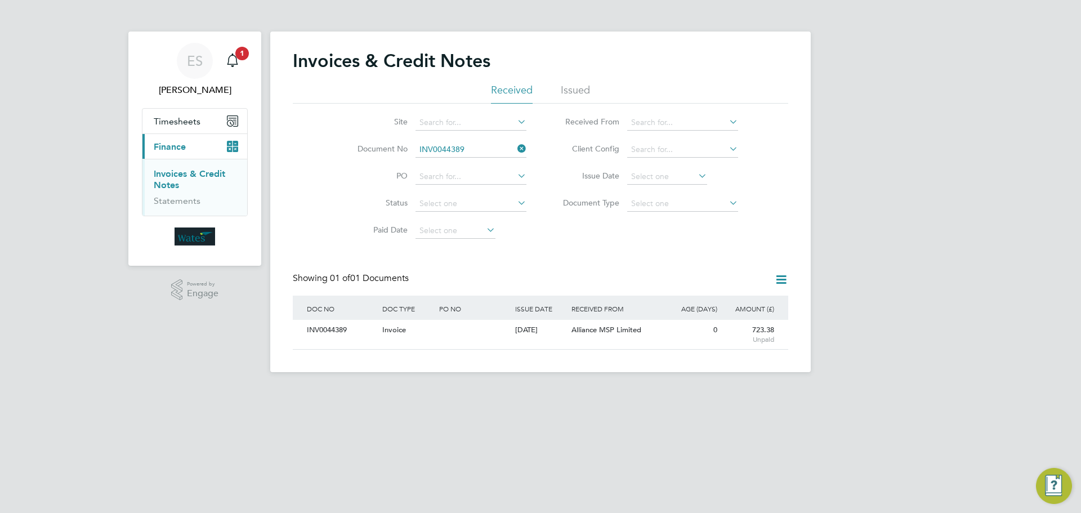
click at [515, 145] on icon at bounding box center [515, 149] width 0 height 16
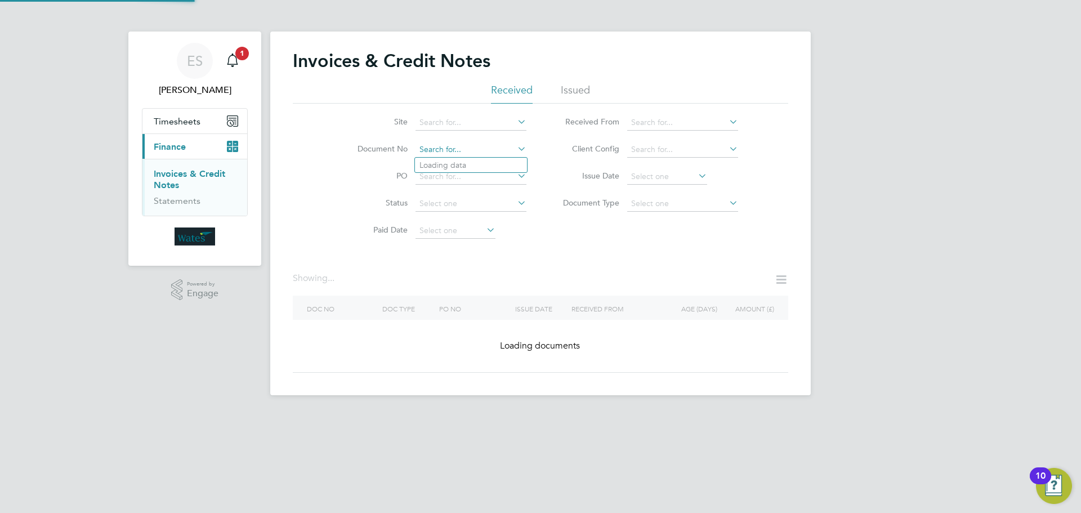
drag, startPoint x: 487, startPoint y: 158, endPoint x: 492, endPoint y: 146, distance: 13.1
paste input "INV0044390"
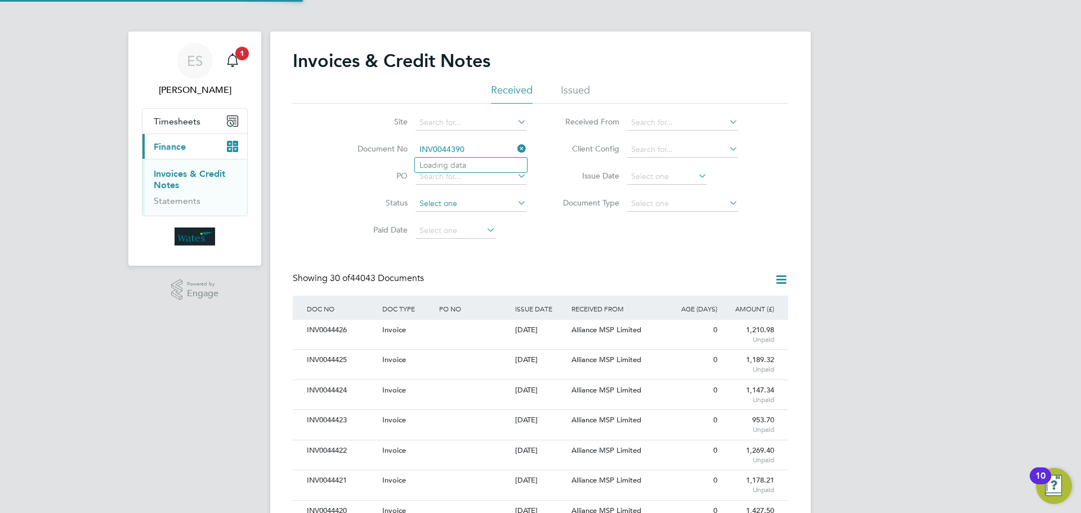
scroll to position [21, 77]
type input "INV0044390"
click at [485, 162] on li "INV0044390" at bounding box center [471, 165] width 112 height 15
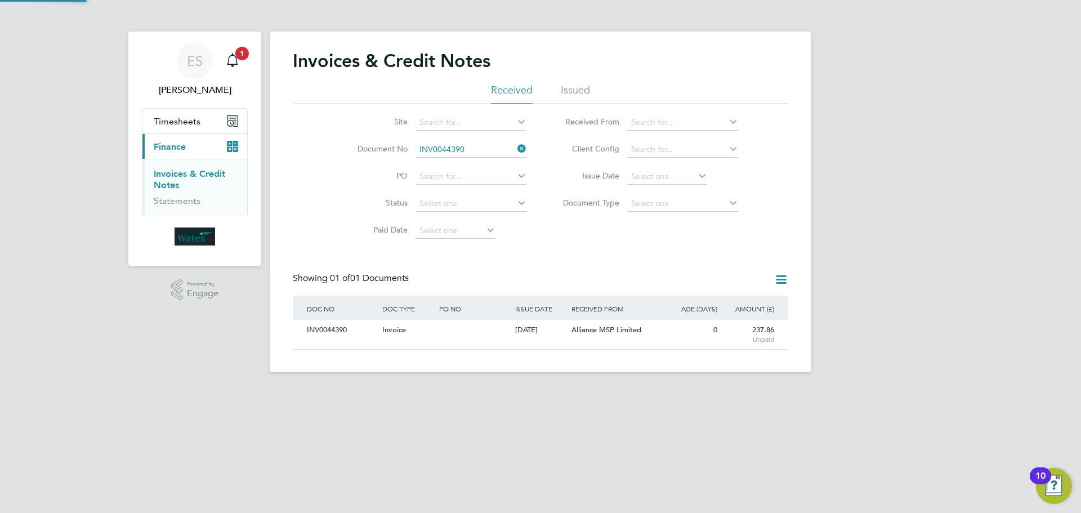
click at [341, 318] on div "DOC NO" at bounding box center [341, 309] width 75 height 26
click at [342, 333] on div "INV0044390" at bounding box center [341, 330] width 75 height 21
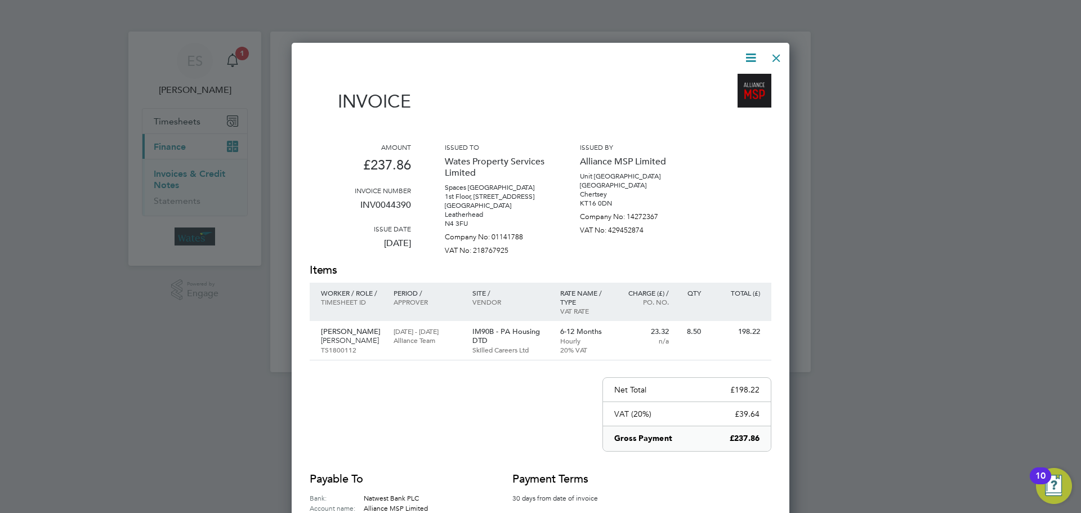
click at [751, 54] on icon at bounding box center [751, 58] width 14 height 14
click at [733, 81] on li "Download Invoice" at bounding box center [717, 85] width 78 height 16
click at [748, 60] on icon at bounding box center [751, 58] width 14 height 14
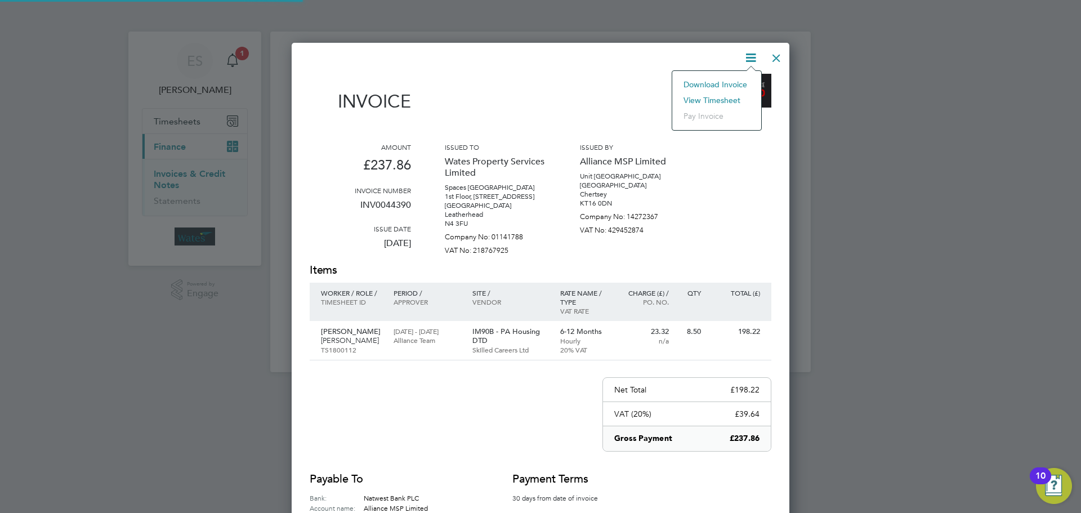
click at [718, 99] on li "View timesheet" at bounding box center [717, 100] width 78 height 16
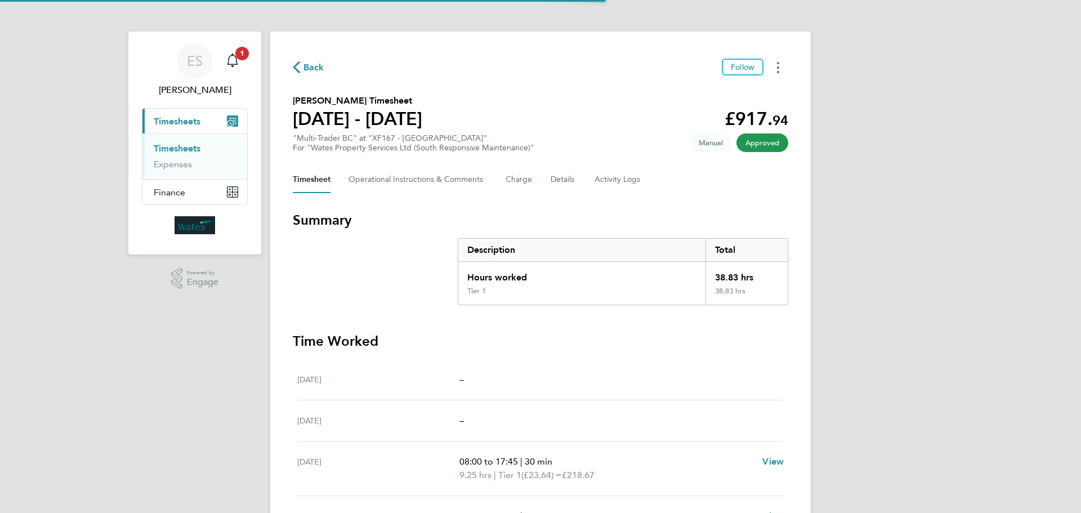
click at [777, 64] on button "Timesheets Menu" at bounding box center [778, 67] width 20 height 17
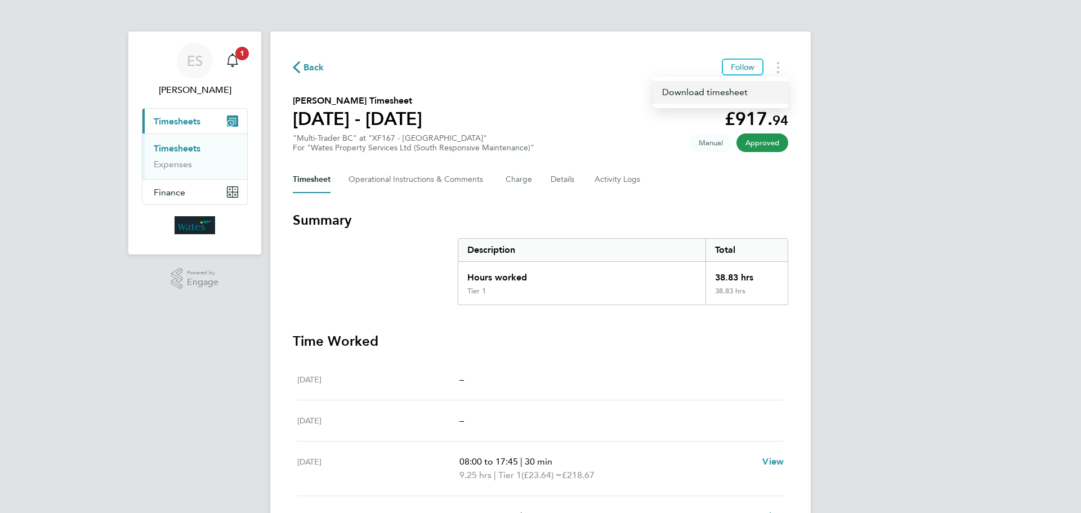
click at [732, 91] on link "Download timesheet" at bounding box center [720, 92] width 135 height 23
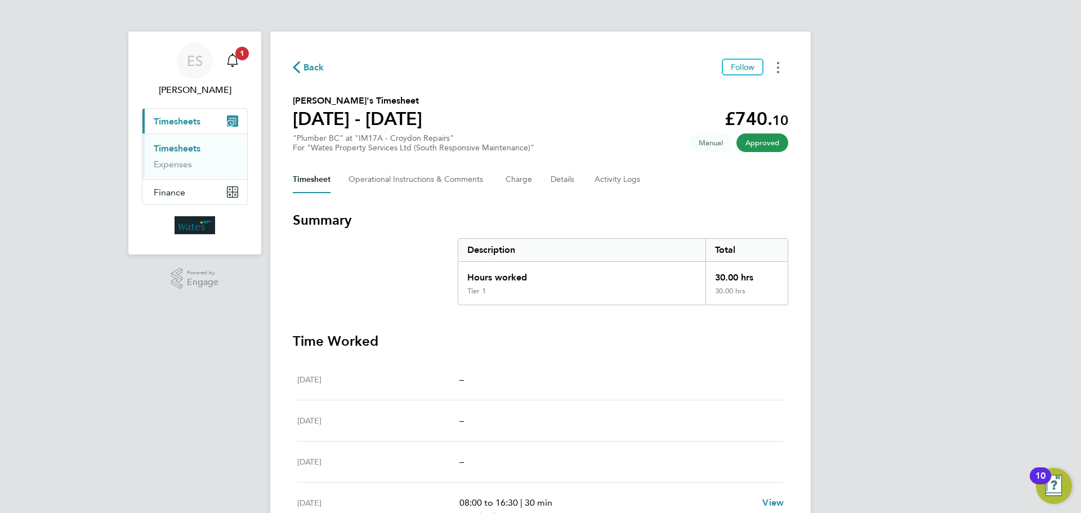
click at [772, 66] on button "Timesheets Menu" at bounding box center [778, 67] width 20 height 17
click at [725, 90] on link "Download timesheet" at bounding box center [720, 92] width 135 height 23
click at [950, 317] on div "ES Emily Summerfield Notifications 1 Applications: Current page: Timesheets Tim…" at bounding box center [540, 373] width 1081 height 746
click at [881, 113] on div "ES Emily Summerfield Notifications 1 Applications: Current page: Timesheets Tim…" at bounding box center [540, 346] width 1081 height 692
click at [781, 70] on button "Timesheets Menu" at bounding box center [778, 67] width 20 height 17
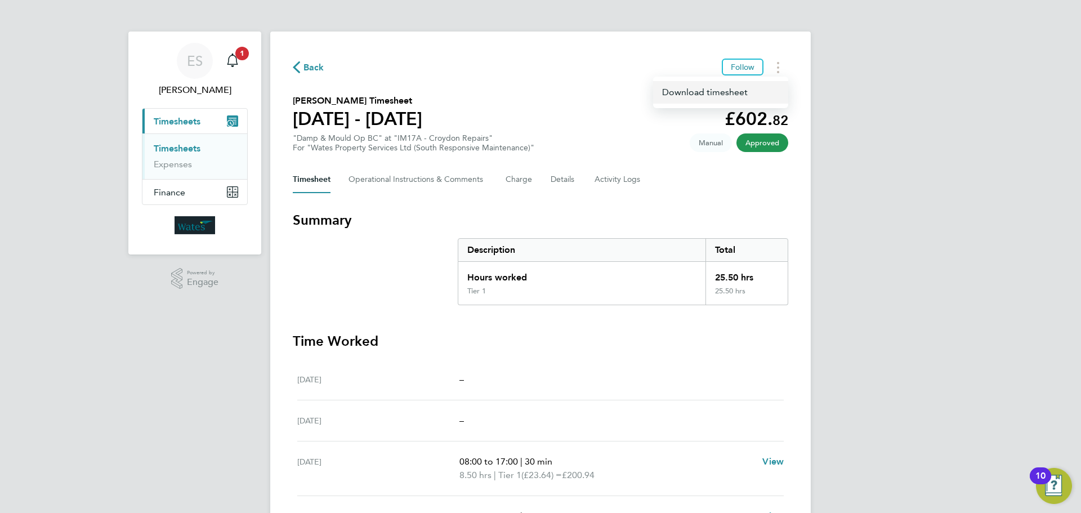
click at [750, 85] on link "Download timesheet" at bounding box center [720, 92] width 135 height 23
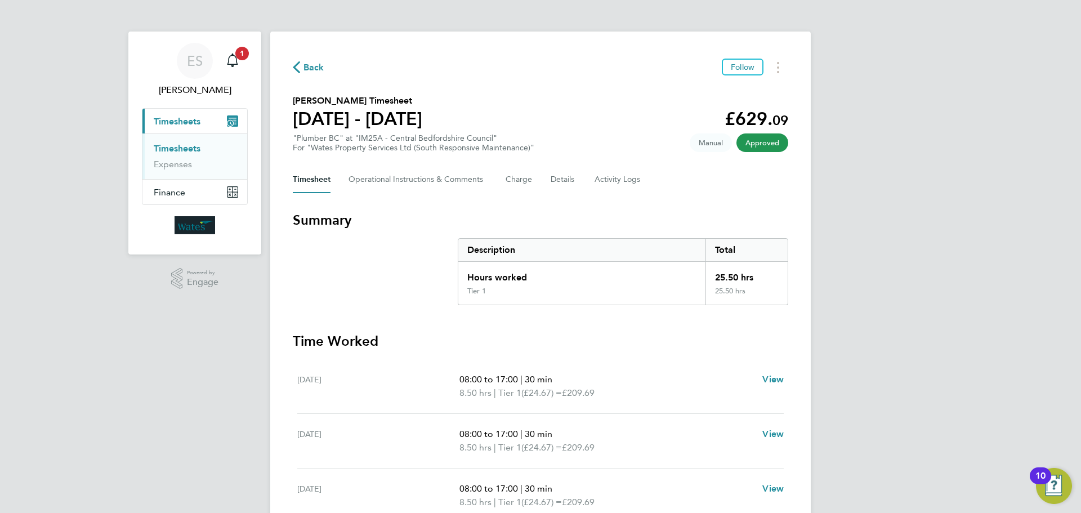
drag, startPoint x: 773, startPoint y: 66, endPoint x: 763, endPoint y: 75, distance: 12.8
click at [773, 66] on button "Timesheets Menu" at bounding box center [778, 67] width 20 height 17
click at [736, 93] on link "Download timesheet" at bounding box center [720, 92] width 135 height 23
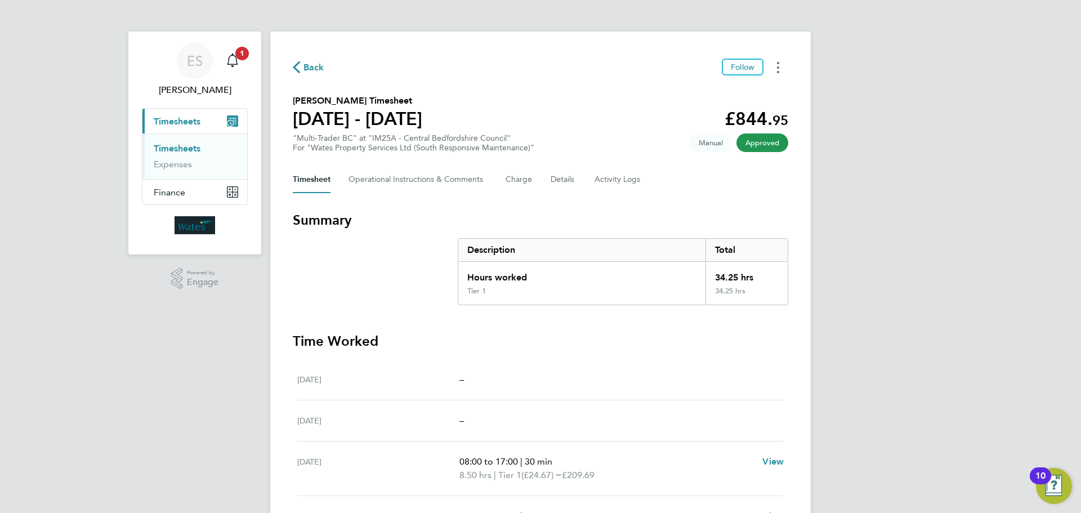
drag, startPoint x: 778, startPoint y: 64, endPoint x: 771, endPoint y: 71, distance: 9.6
click at [778, 64] on icon "Timesheets Menu" at bounding box center [778, 67] width 2 height 11
click at [745, 88] on link "Download timesheet" at bounding box center [720, 92] width 135 height 23
click at [774, 67] on button "Timesheets Menu" at bounding box center [778, 67] width 20 height 17
click at [733, 89] on link "Download timesheet" at bounding box center [720, 92] width 135 height 23
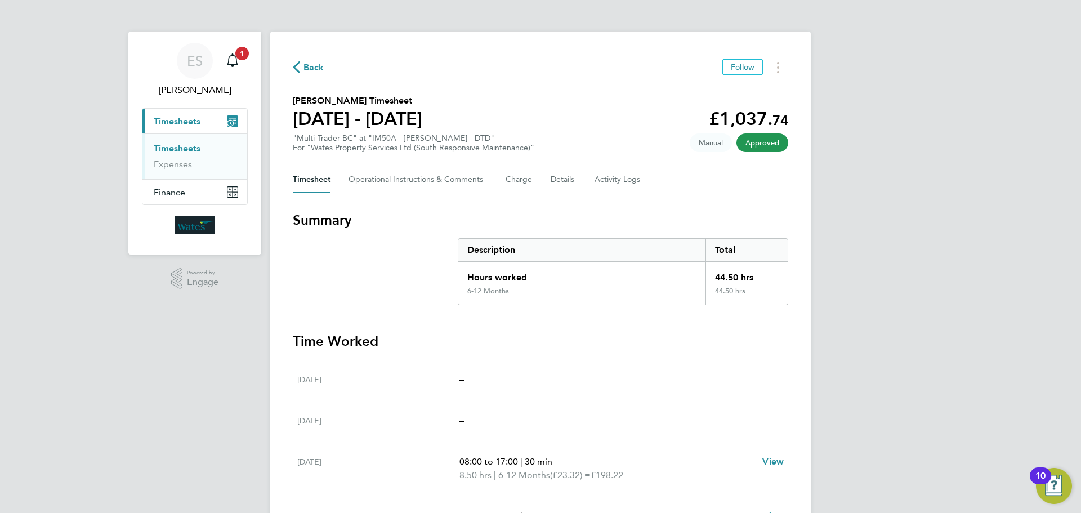
drag, startPoint x: 993, startPoint y: 149, endPoint x: 995, endPoint y: 138, distance: 11.5
click at [993, 149] on div "ES Emily Summerfield Notifications 1 Applications: Current page: Timesheets Tim…" at bounding box center [540, 380] width 1081 height 760
click at [774, 66] on button "Timesheets Menu" at bounding box center [778, 67] width 20 height 17
click at [734, 85] on link "Download timesheet" at bounding box center [720, 92] width 135 height 23
click at [778, 75] on button "Timesheets Menu" at bounding box center [778, 67] width 20 height 17
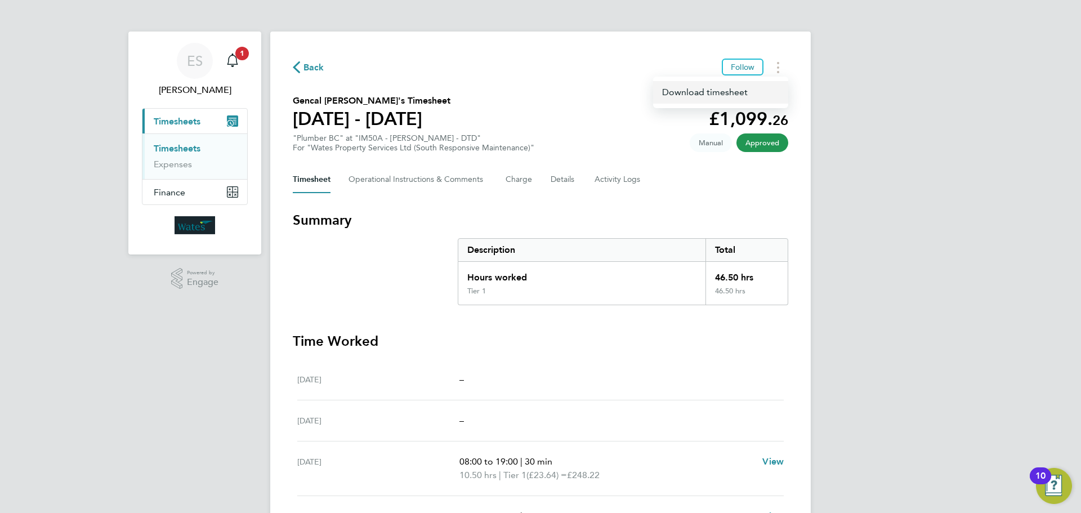
click at [716, 97] on link "Download timesheet" at bounding box center [720, 92] width 135 height 23
click at [843, 66] on div "ES Emily Summerfield Notifications 1 Applications: Current page: Timesheets Tim…" at bounding box center [540, 380] width 1081 height 760
click at [834, 71] on div "ES Emily Summerfield Notifications 1 Applications: Current page: Timesheets Tim…" at bounding box center [540, 380] width 1081 height 760
click at [777, 70] on icon "Timesheets Menu" at bounding box center [778, 67] width 2 height 11
click at [752, 84] on link "Download timesheet" at bounding box center [720, 92] width 135 height 23
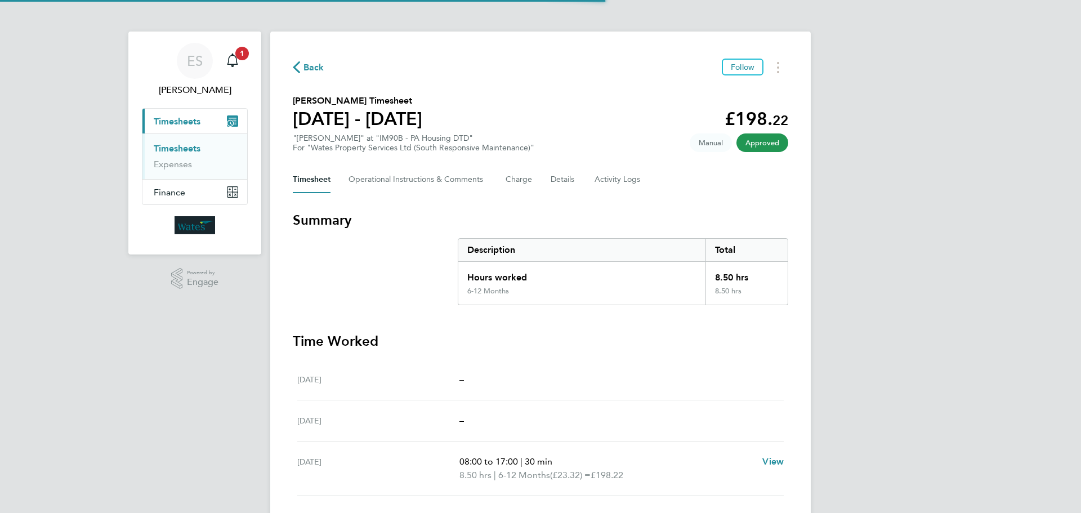
click at [779, 55] on div "Back Follow [PERSON_NAME] Timesheet [DATE] - [DATE] £198. 22 "[PERSON_NAME]" at…" at bounding box center [540, 360] width 541 height 656
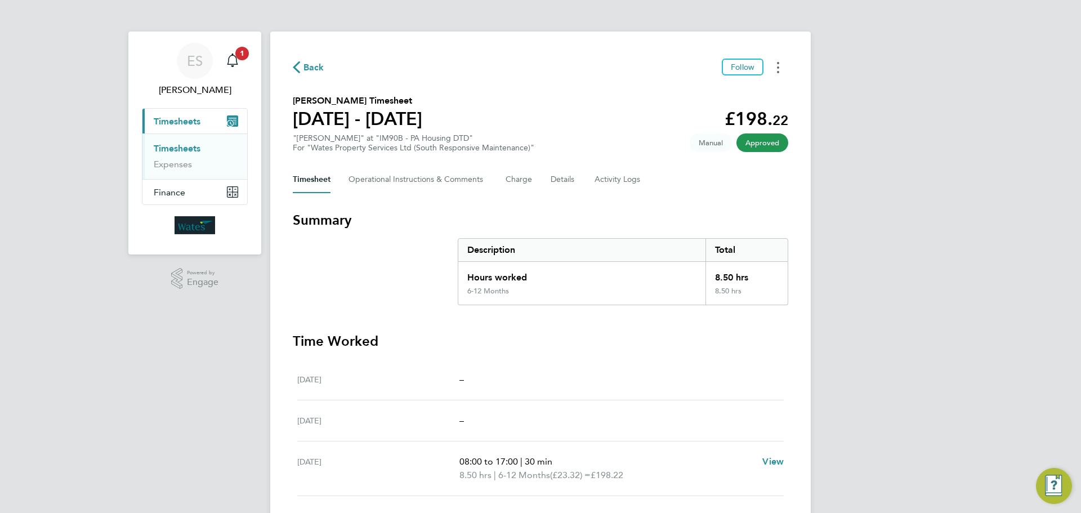
click at [780, 66] on button "Timesheets Menu" at bounding box center [778, 67] width 20 height 17
click at [744, 96] on link "Download timesheet" at bounding box center [720, 92] width 135 height 23
